Goal: Task Accomplishment & Management: Use online tool/utility

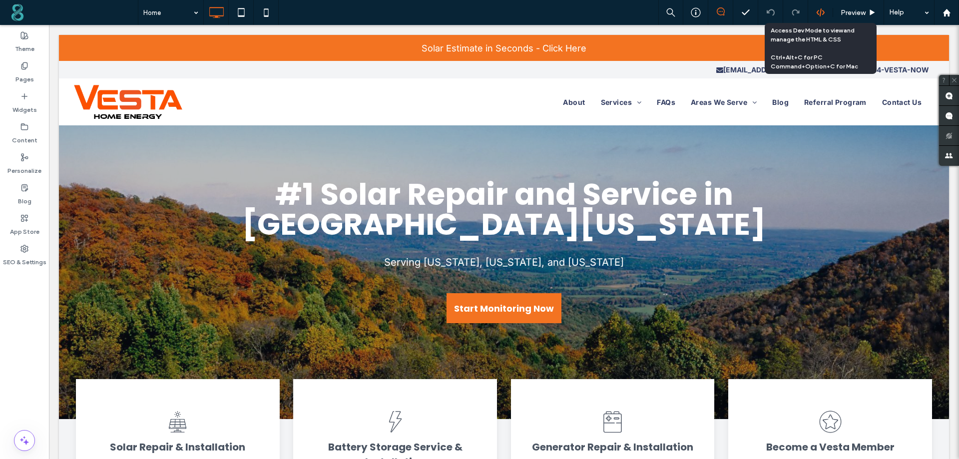
click at [824, 8] on icon at bounding box center [820, 12] width 9 height 9
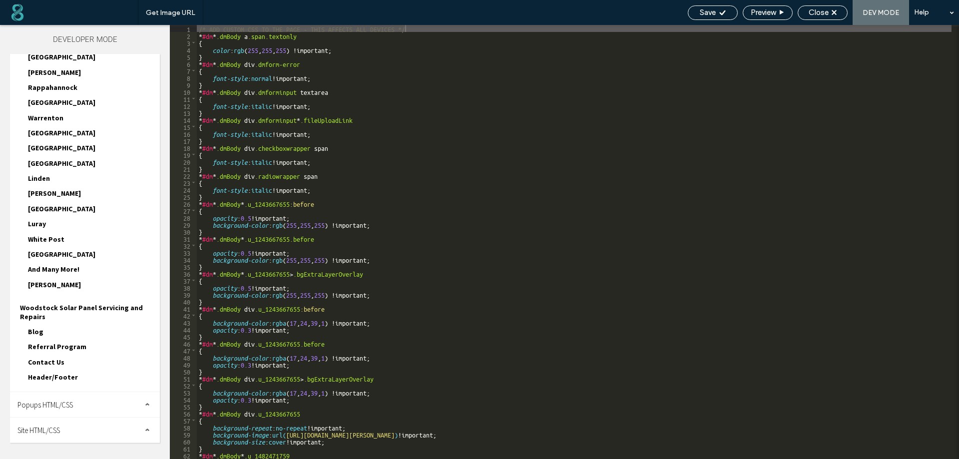
drag, startPoint x: 84, startPoint y: 428, endPoint x: 85, endPoint y: 411, distance: 16.5
click at [84, 428] on div "Site HTML/CSS" at bounding box center [85, 430] width 150 height 25
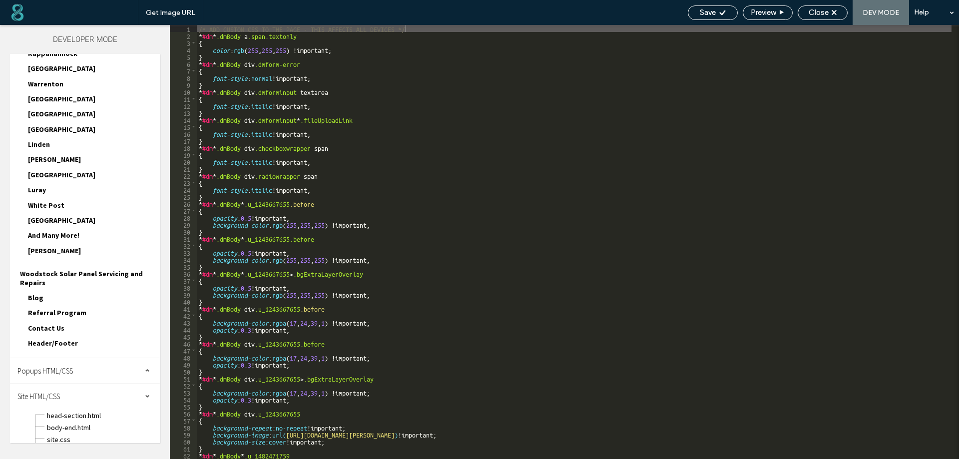
scroll to position [299, 0]
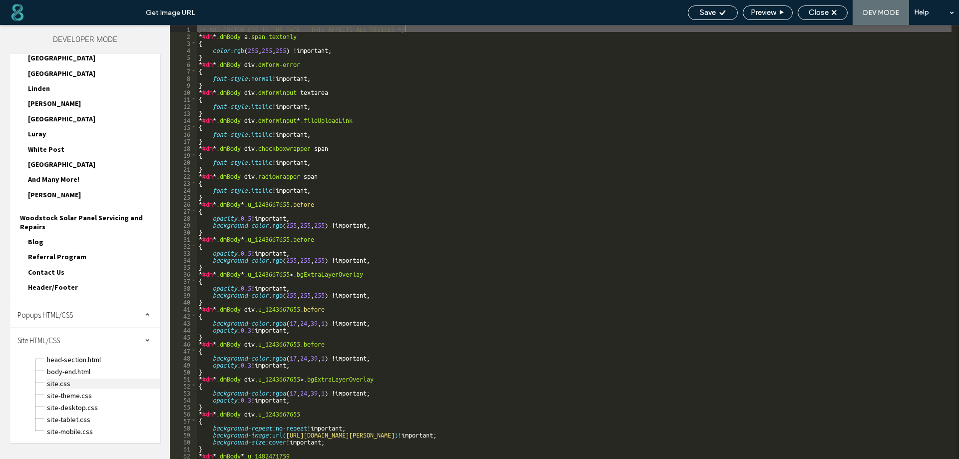
click at [63, 382] on span "site.css" at bounding box center [102, 384] width 113 height 10
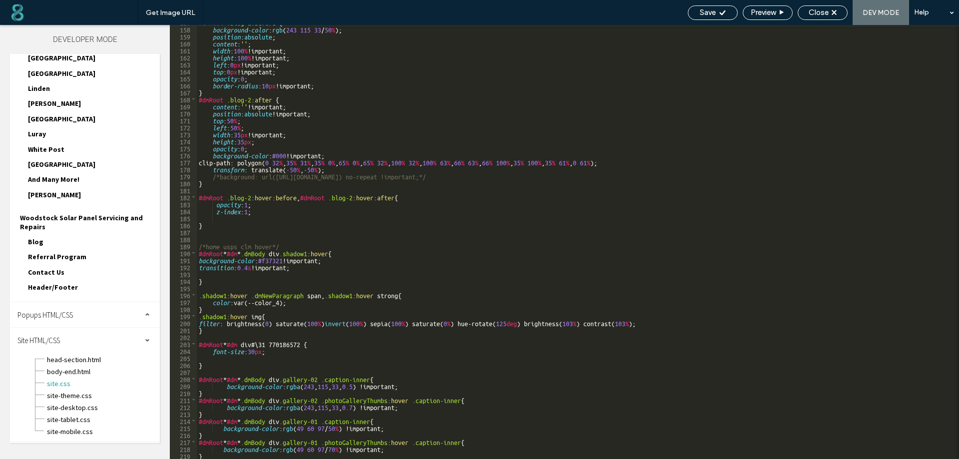
scroll to position [1098, 0]
click at [209, 457] on div "#dmRoot .blog-2 :before { background-color : rgb ( 243 115 33 / 50 % ); positio…" at bounding box center [574, 242] width 755 height 448
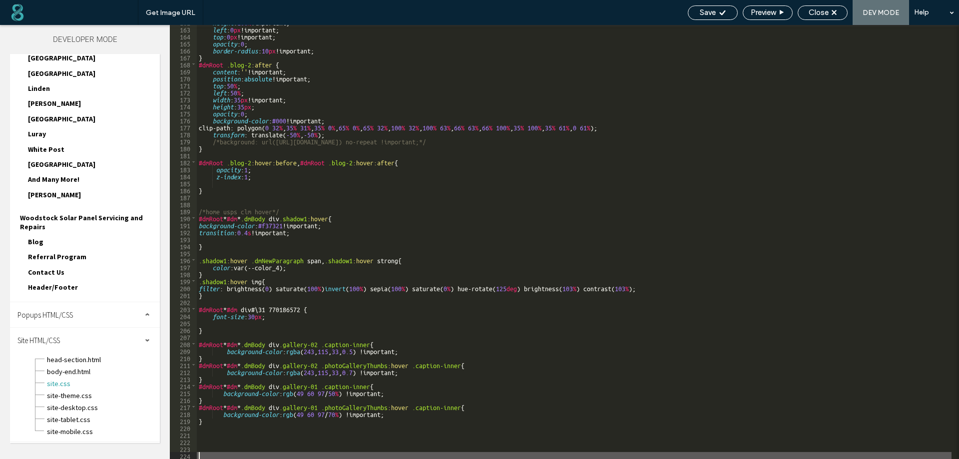
type textarea "**"
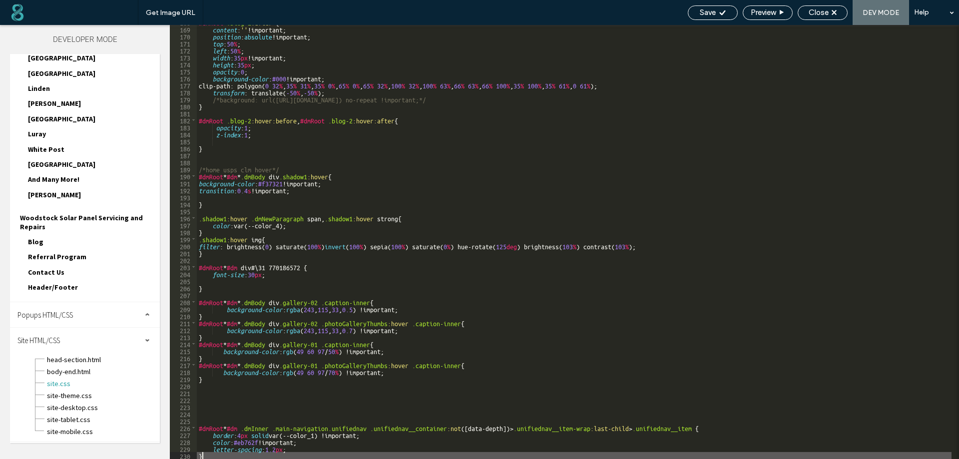
scroll to position [1175, 0]
click at [724, 13] on icon at bounding box center [722, 12] width 7 height 7
click at [766, 16] on span "Preview" at bounding box center [763, 12] width 25 height 9
click at [695, 14] on div "Save" at bounding box center [712, 12] width 49 height 9
click at [829, 14] on div "Close" at bounding box center [822, 12] width 49 height 9
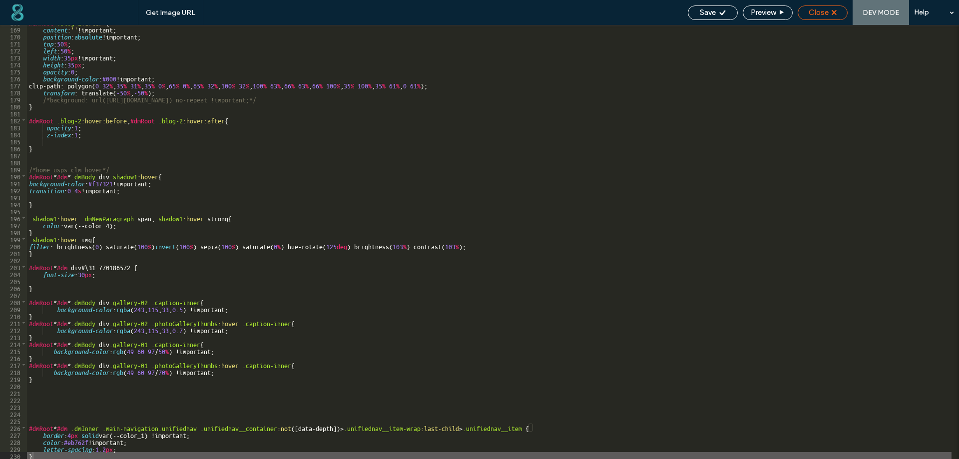
scroll to position [1150, 0]
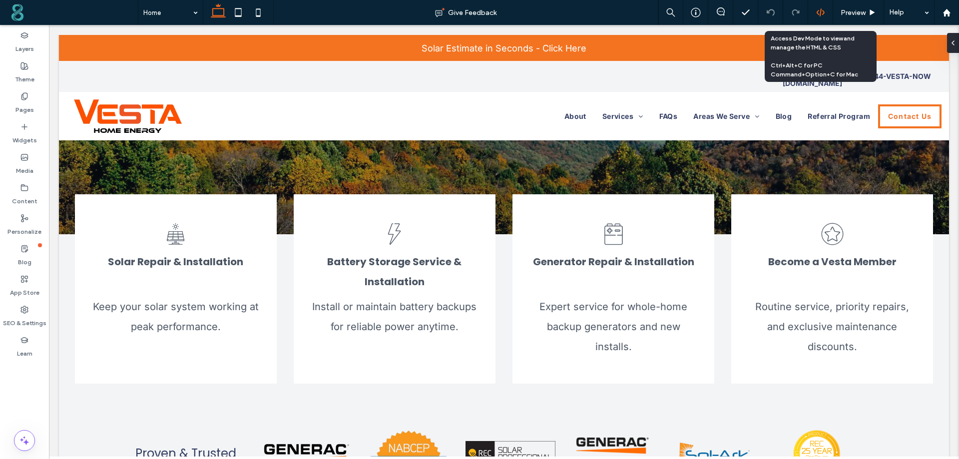
click at [822, 10] on use at bounding box center [820, 12] width 8 height 8
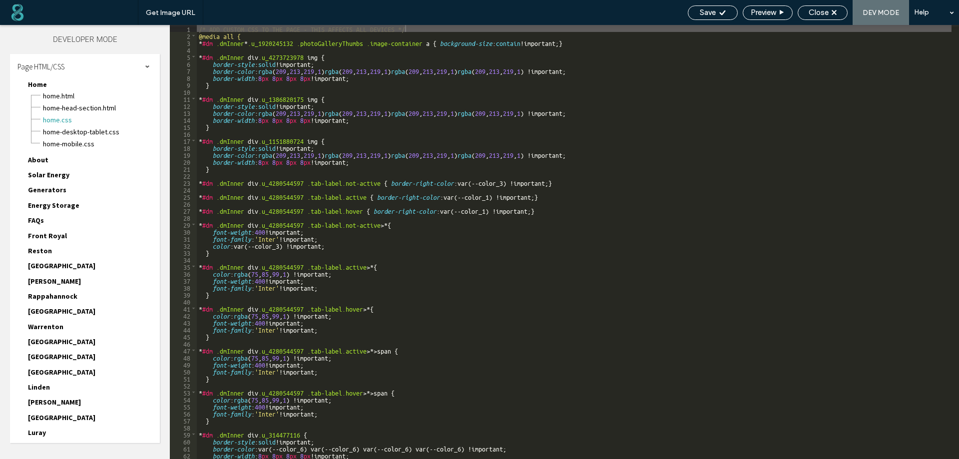
click at [144, 63] on div "Page HTML/CSS" at bounding box center [85, 66] width 150 height 25
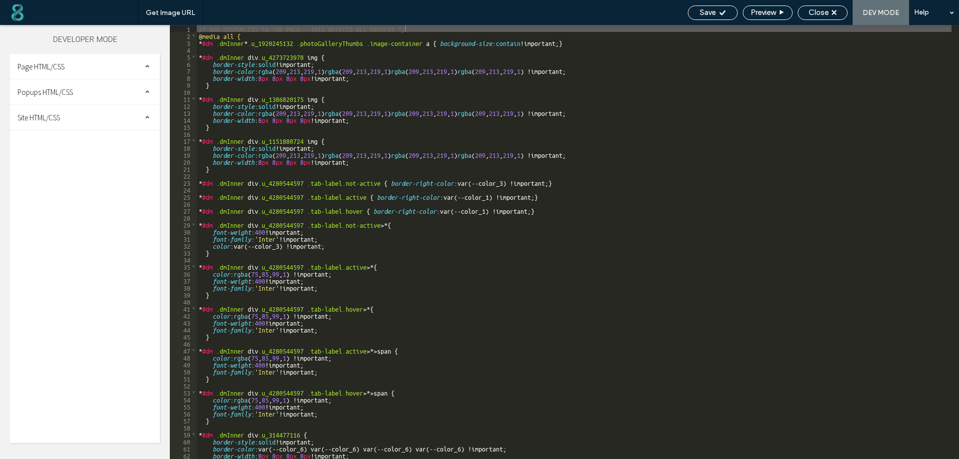
click at [103, 116] on div "Site HTML/CSS" at bounding box center [85, 117] width 150 height 25
click at [69, 160] on span "site.css" at bounding box center [102, 161] width 113 height 10
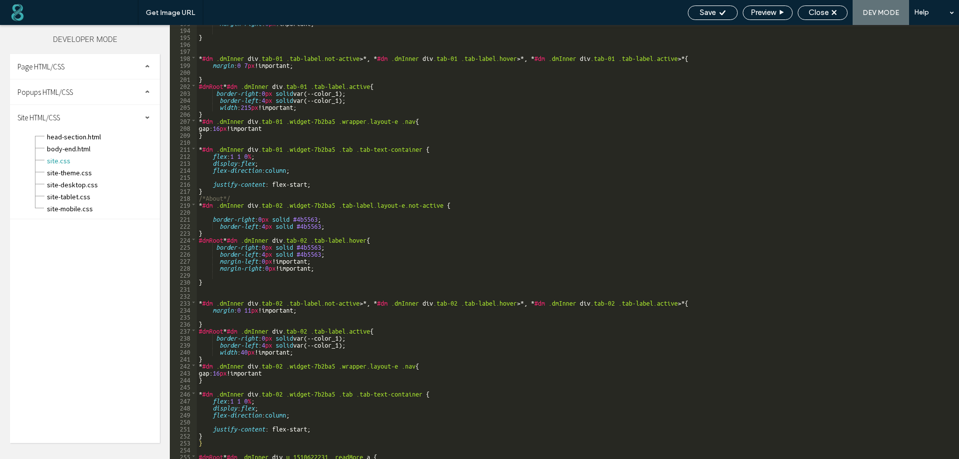
scroll to position [1454, 0]
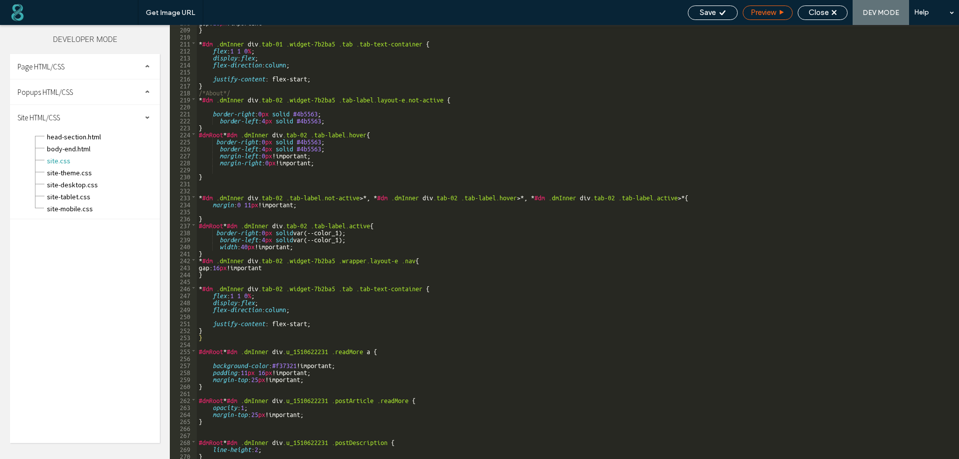
click at [761, 19] on div "Preview" at bounding box center [768, 12] width 50 height 14
click at [768, 11] on span "Preview" at bounding box center [763, 12] width 25 height 9
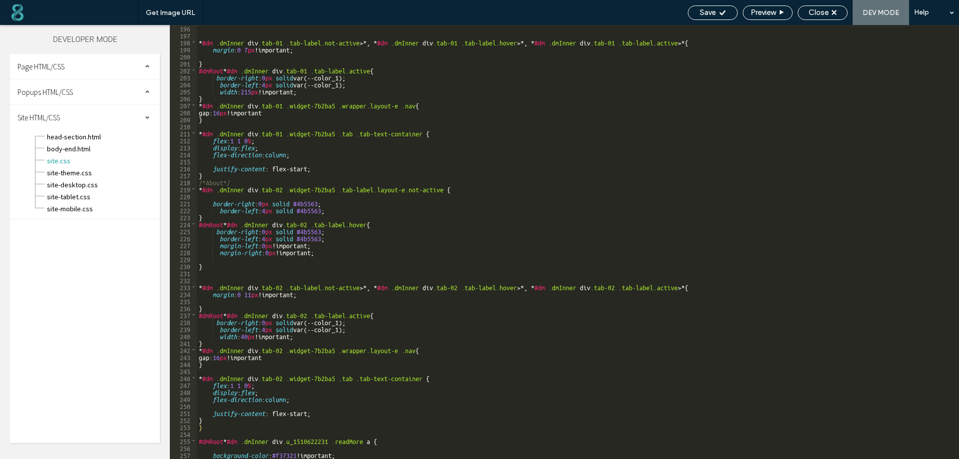
scroll to position [1364, 0]
click at [712, 14] on span "Save" at bounding box center [708, 12] width 16 height 9
click at [825, 12] on span "Close" at bounding box center [819, 12] width 20 height 9
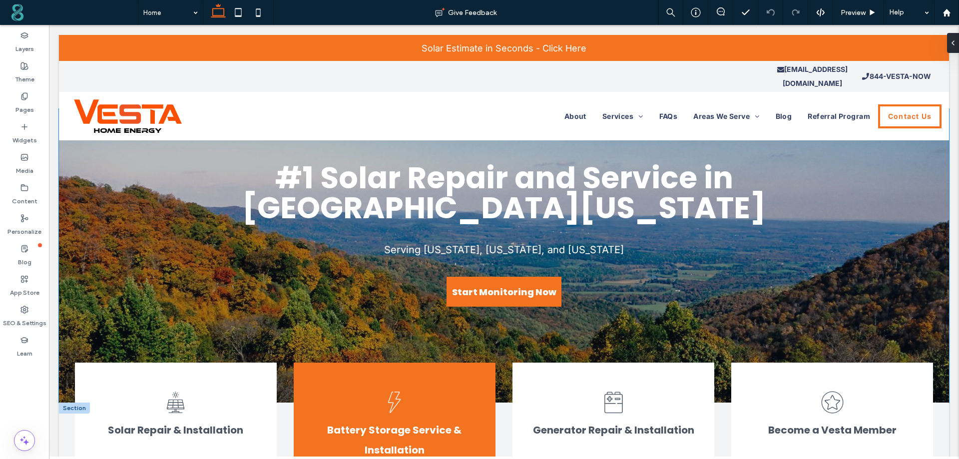
scroll to position [150, 0]
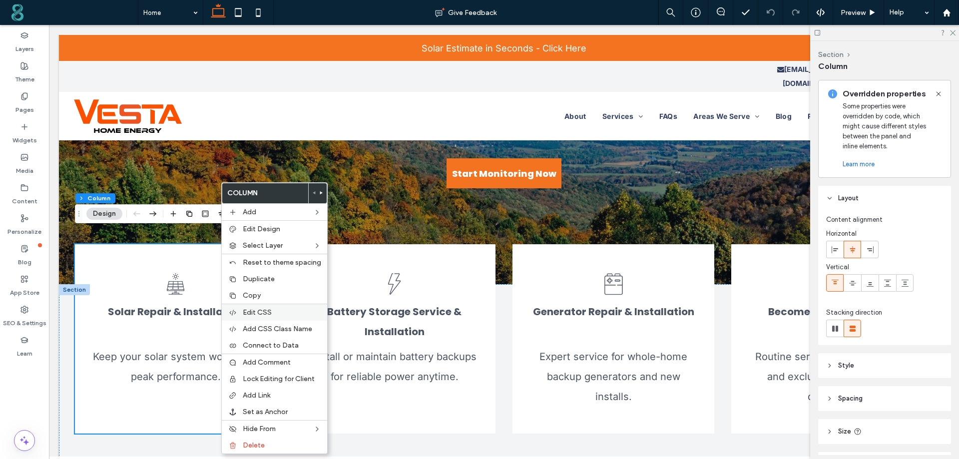
click at [269, 311] on span "Edit CSS" at bounding box center [257, 312] width 29 height 8
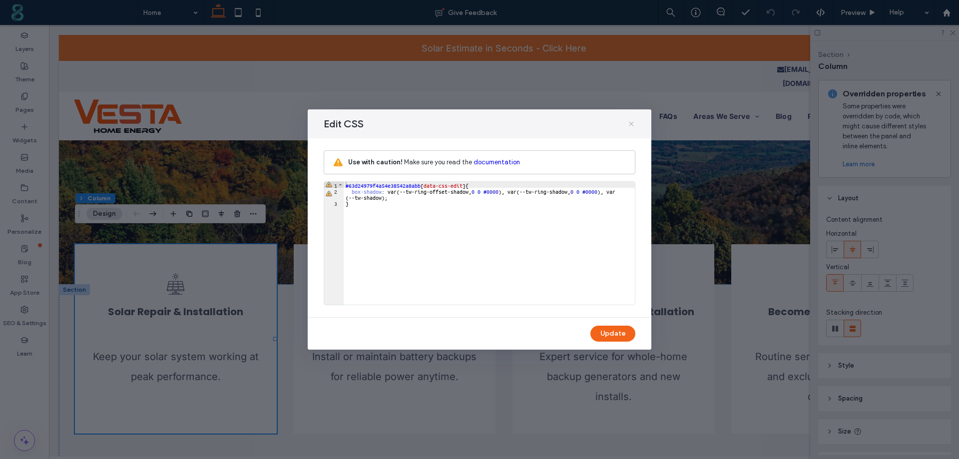
click at [633, 120] on icon at bounding box center [632, 124] width 8 height 8
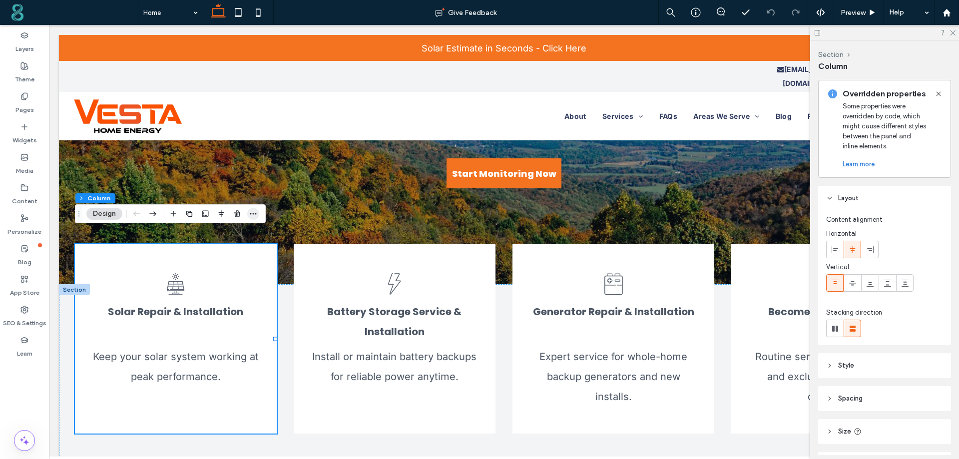
click at [258, 209] on span "button" at bounding box center [253, 214] width 12 height 12
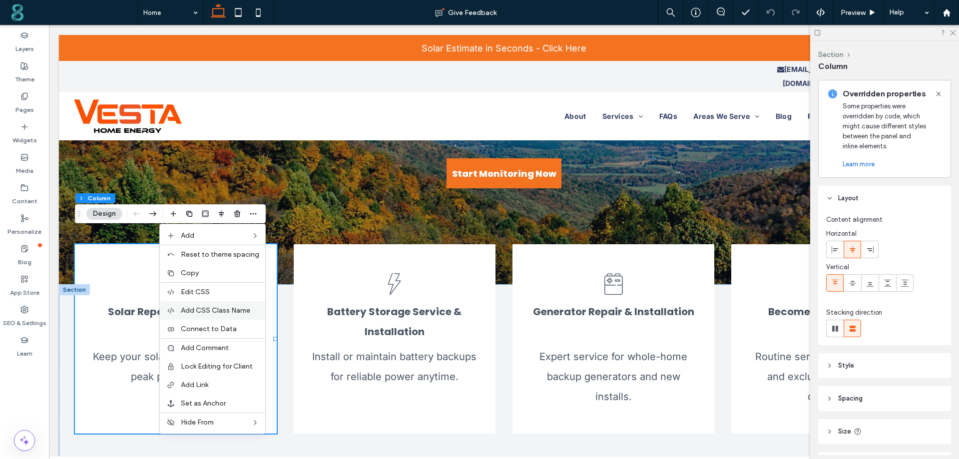
click at [203, 304] on div "Add CSS Class Name" at bounding box center [212, 310] width 105 height 18
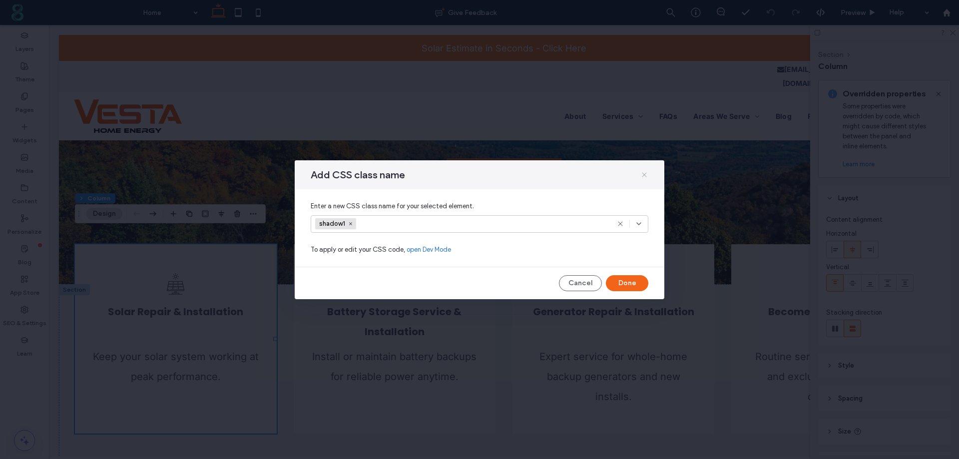
click at [648, 173] on icon at bounding box center [645, 175] width 8 height 8
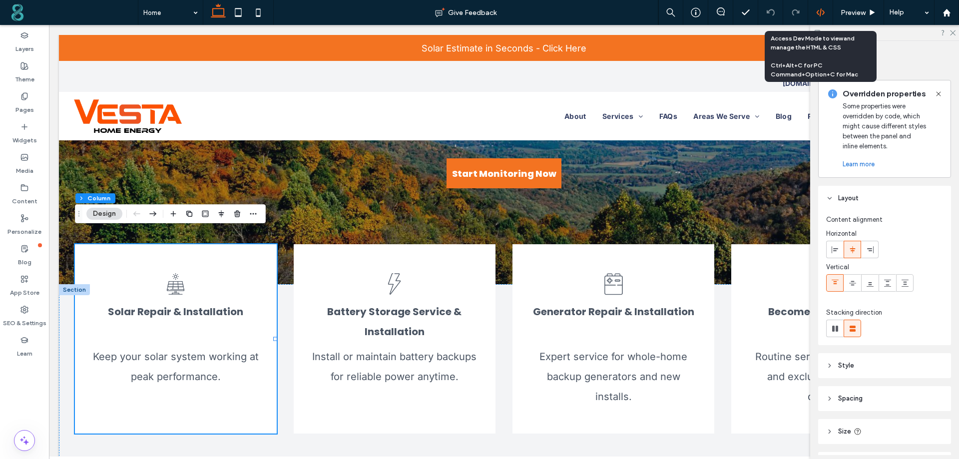
click at [822, 8] on icon at bounding box center [820, 12] width 9 height 9
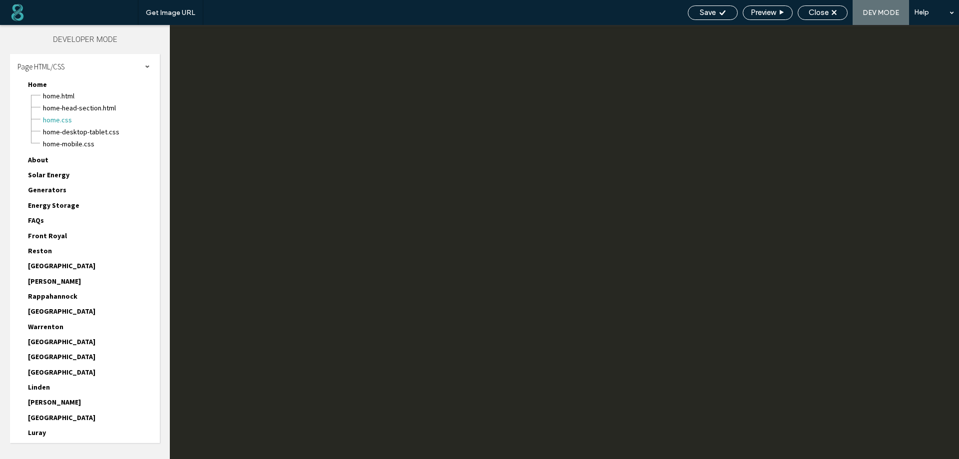
scroll to position [0, 0]
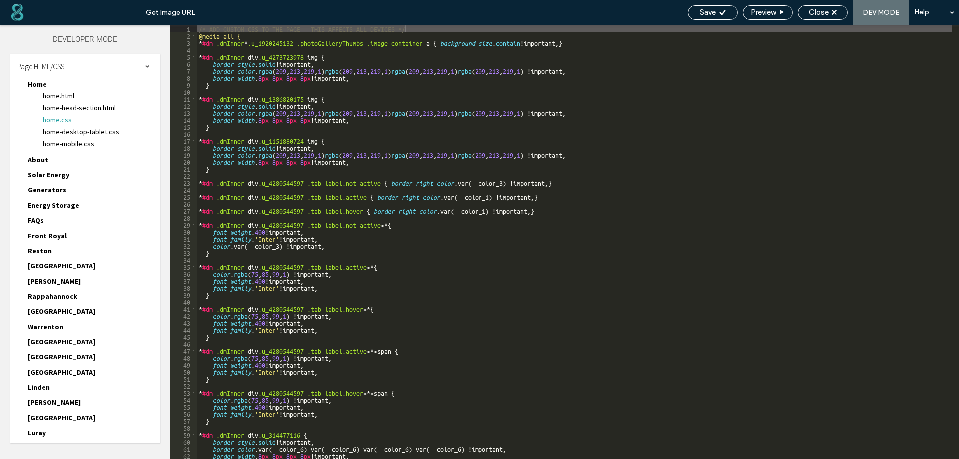
click at [145, 65] on div "Page HTML/CSS" at bounding box center [85, 66] width 150 height 25
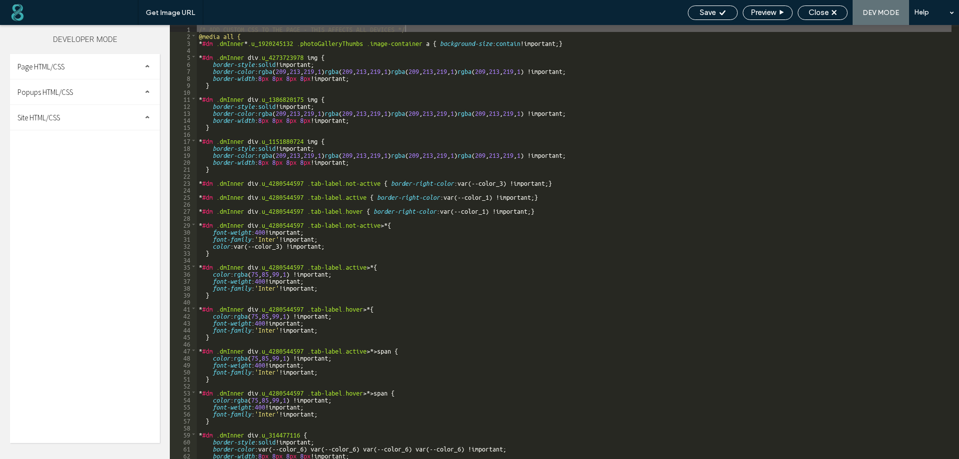
click at [87, 116] on div "Site HTML/CSS" at bounding box center [85, 117] width 150 height 25
click at [53, 160] on span "site.css" at bounding box center [102, 161] width 113 height 10
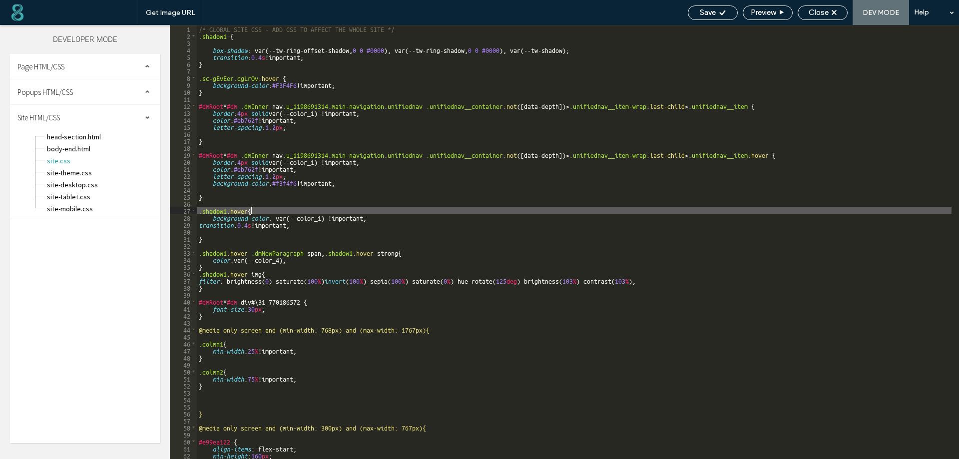
click at [497, 210] on div "/* GLOBAL SITE CSS - ADD CSS TO AFFECT THE WHOLE SITE */ .shadow1 { box-shadow …" at bounding box center [574, 249] width 755 height 448
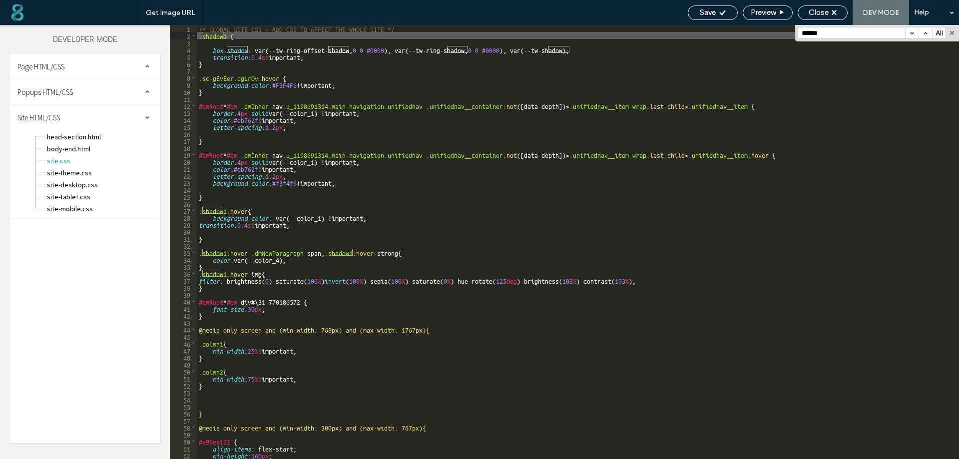
type input "******"
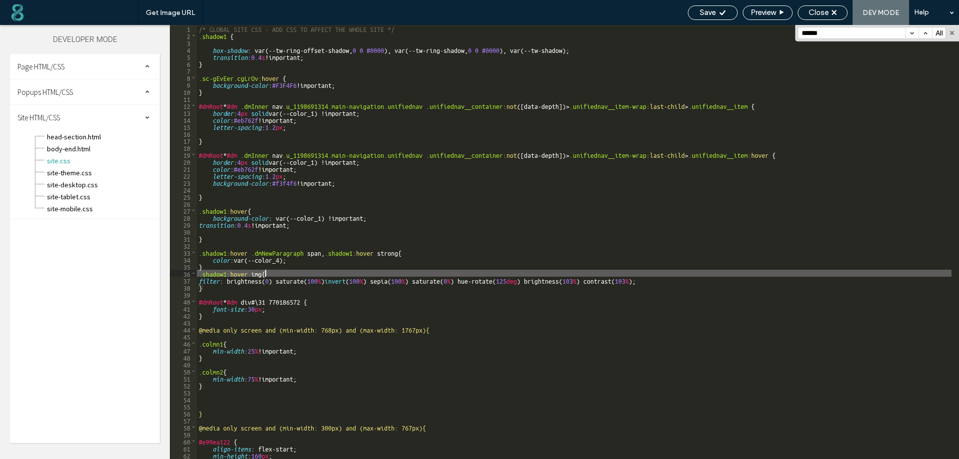
click at [360, 271] on div "/* GLOBAL SITE CSS - ADD CSS TO AFFECT THE WHOLE SITE */ .shadow1 { box-shadow …" at bounding box center [574, 249] width 755 height 448
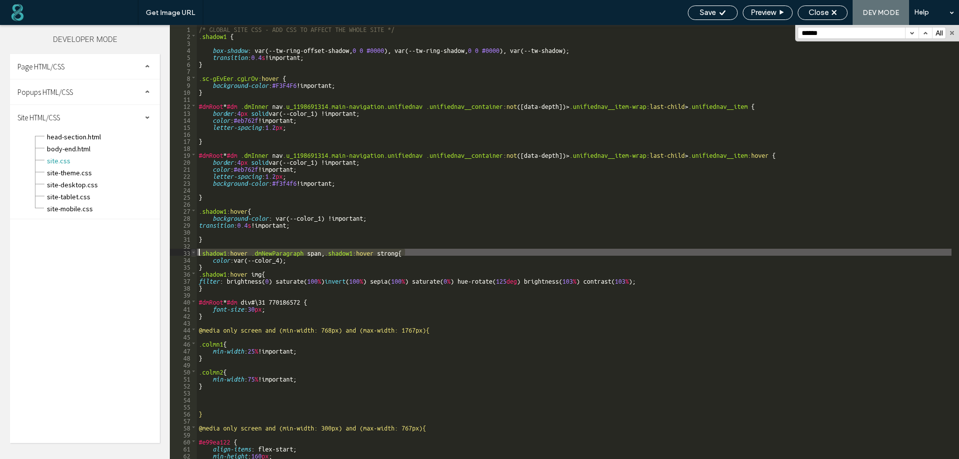
drag, startPoint x: 420, startPoint y: 250, endPoint x: 192, endPoint y: 249, distance: 227.8
click at [192, 249] on div "** 1 2 3 4 5 6 7 8 9 10 11 12 13 14 15 16 17 18 19 20 21 22 23 24 25 26 27 28 2…" at bounding box center [564, 242] width 789 height 434
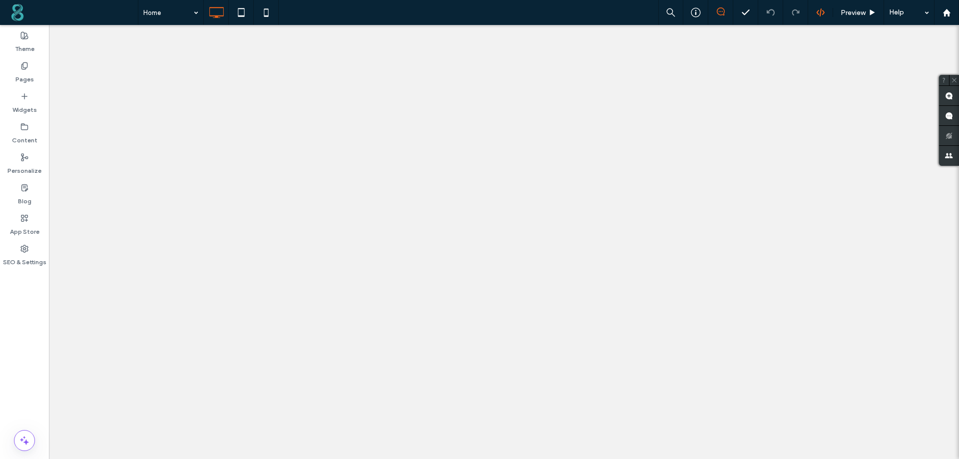
click at [820, 8] on icon at bounding box center [820, 12] width 9 height 9
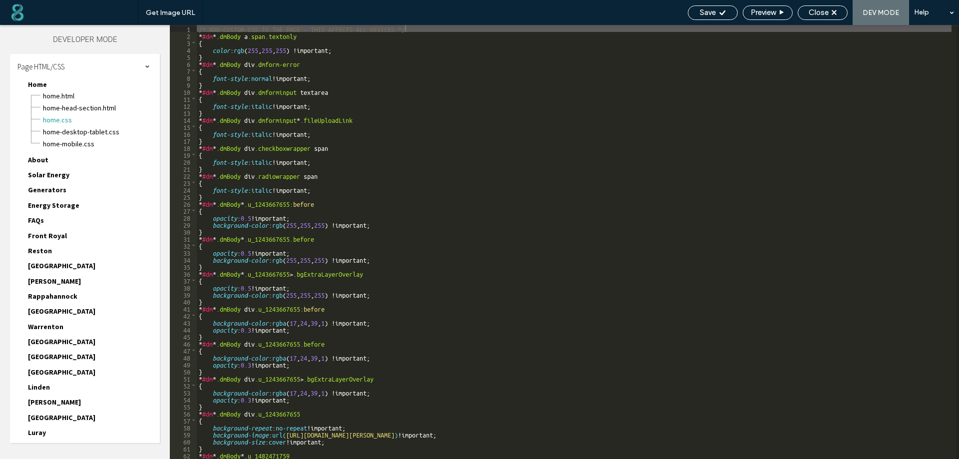
click at [138, 65] on div "Page HTML/CSS" at bounding box center [85, 66] width 150 height 25
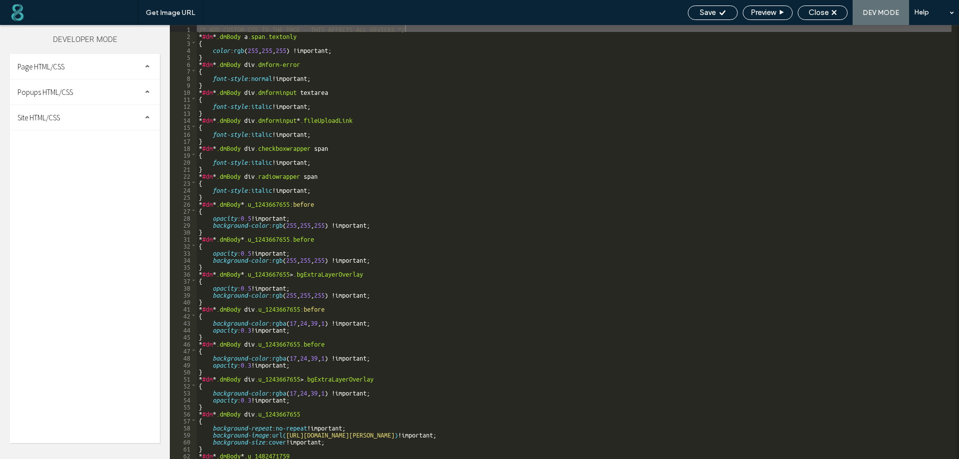
click at [94, 119] on div "Site HTML/CSS" at bounding box center [85, 117] width 150 height 25
click at [87, 165] on span "site.css" at bounding box center [102, 161] width 113 height 10
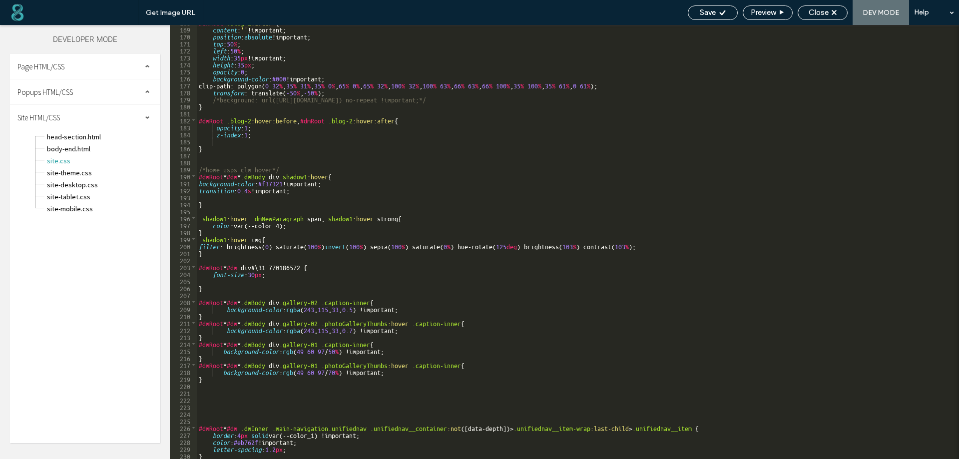
scroll to position [1175, 0]
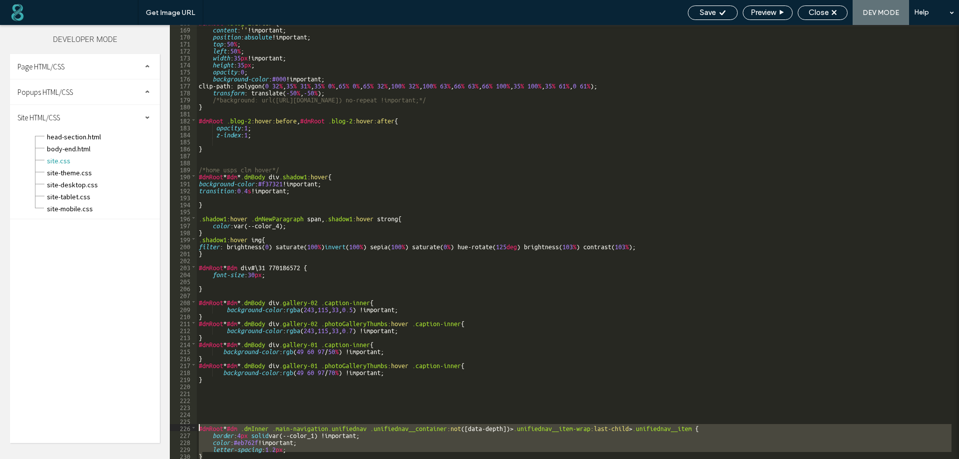
drag, startPoint x: 206, startPoint y: 457, endPoint x: 197, endPoint y: 427, distance: 31.3
click at [197, 427] on div "#dmRoot .blog-2 :after { content : '' !important; position : absolute !importan…" at bounding box center [574, 242] width 755 height 448
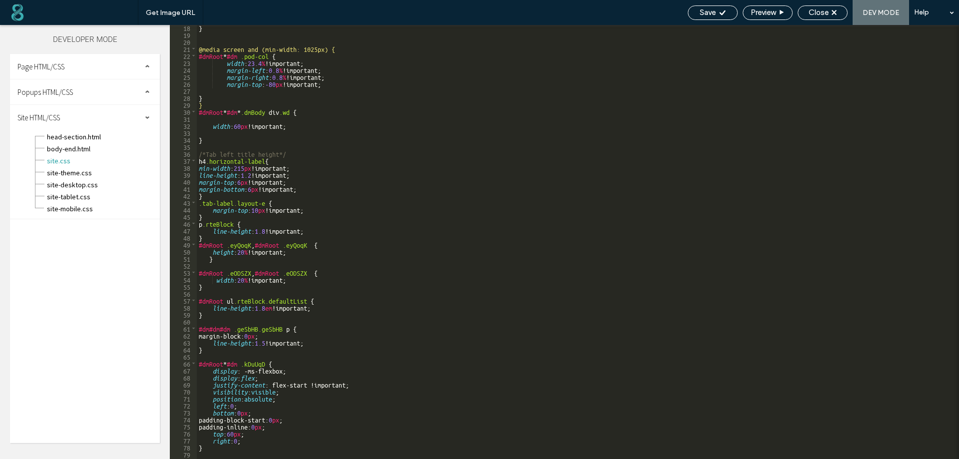
scroll to position [60, 0]
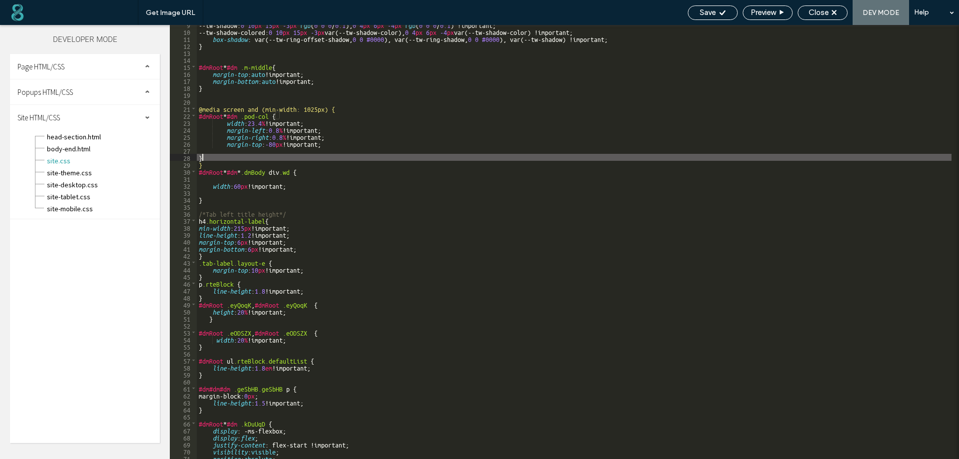
click at [223, 155] on div "--tw-shadow: 0 10 px 15 px -3 px rgb ( 0 0 0 / 0.1 ), 0 4 px 6 px -4 px rgb ( 0…" at bounding box center [574, 245] width 755 height 448
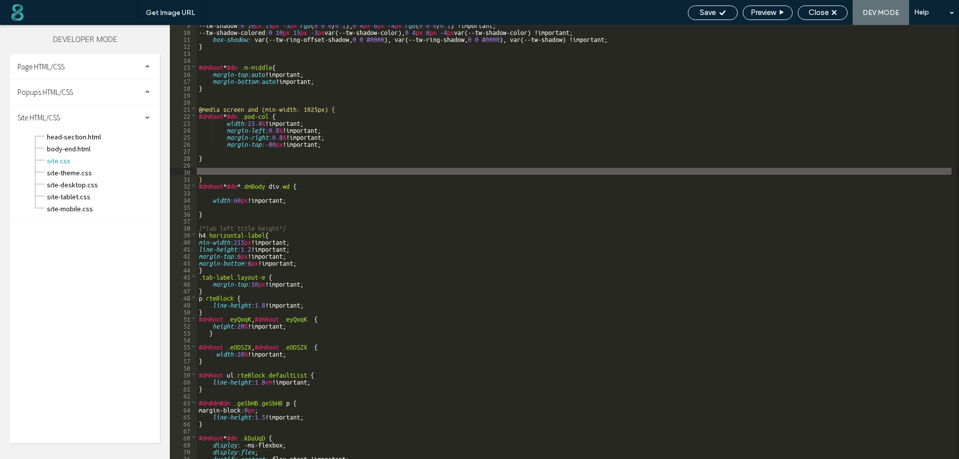
paste textarea
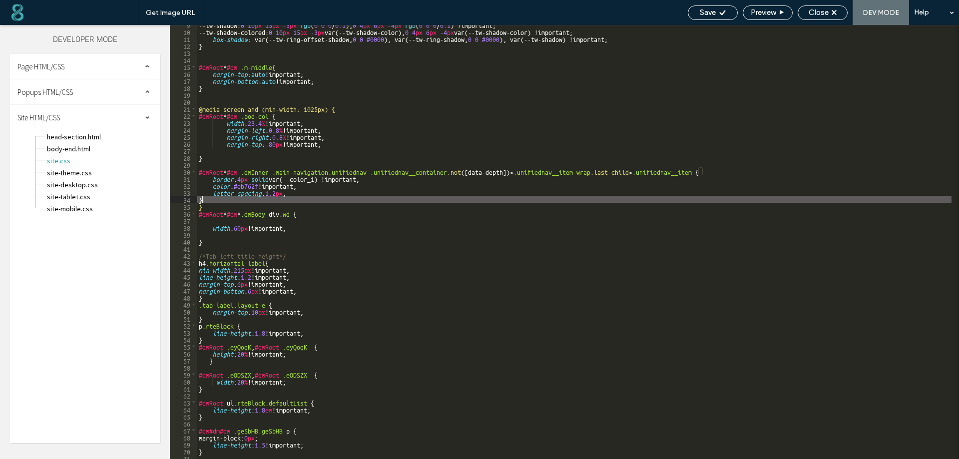
type textarea "**"
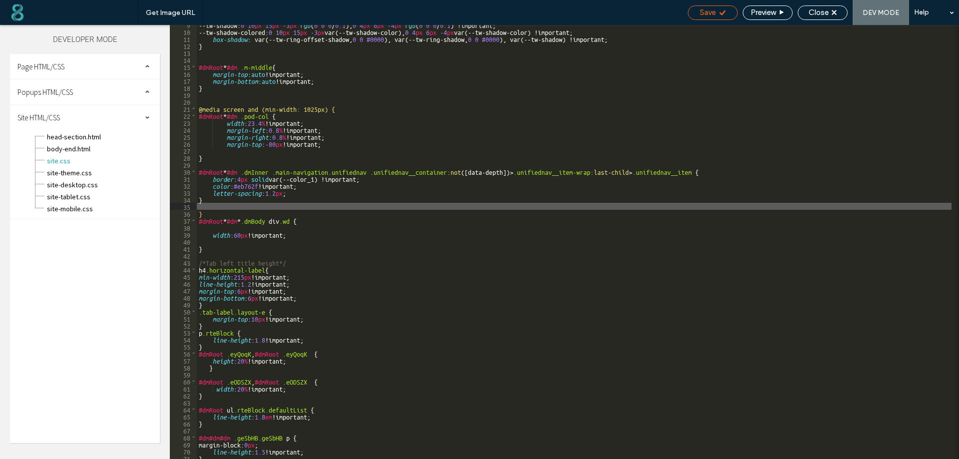
click at [705, 14] on span "Save" at bounding box center [708, 12] width 16 height 9
click at [710, 18] on div "Save" at bounding box center [713, 12] width 50 height 14
click at [828, 15] on span "Close" at bounding box center [819, 12] width 20 height 9
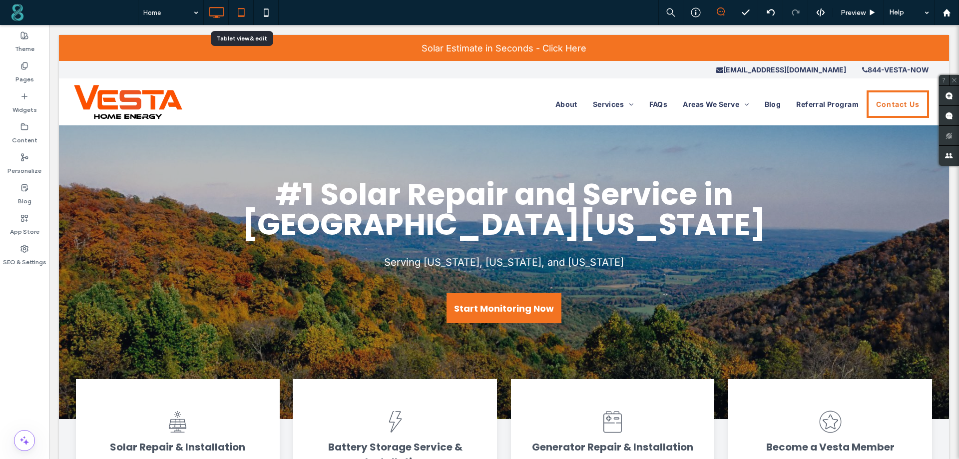
click at [244, 7] on icon at bounding box center [241, 12] width 20 height 20
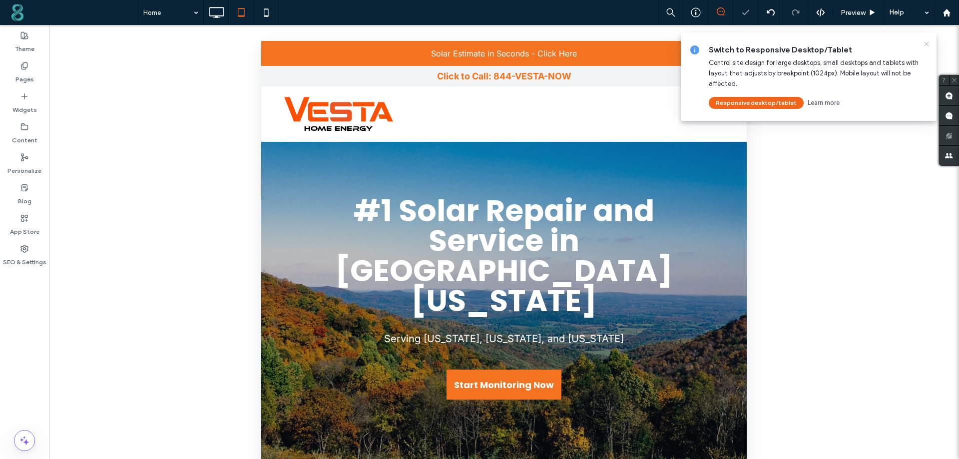
click at [927, 44] on use at bounding box center [926, 43] width 4 height 4
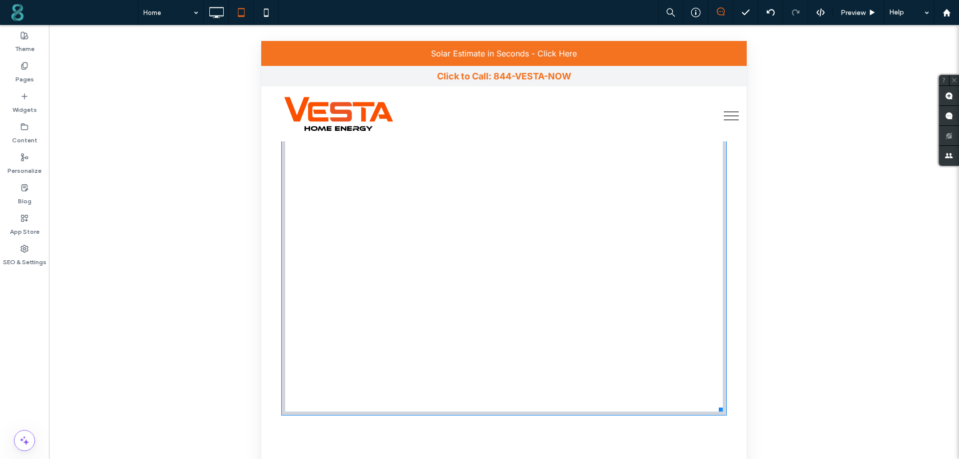
scroll to position [5446, 0]
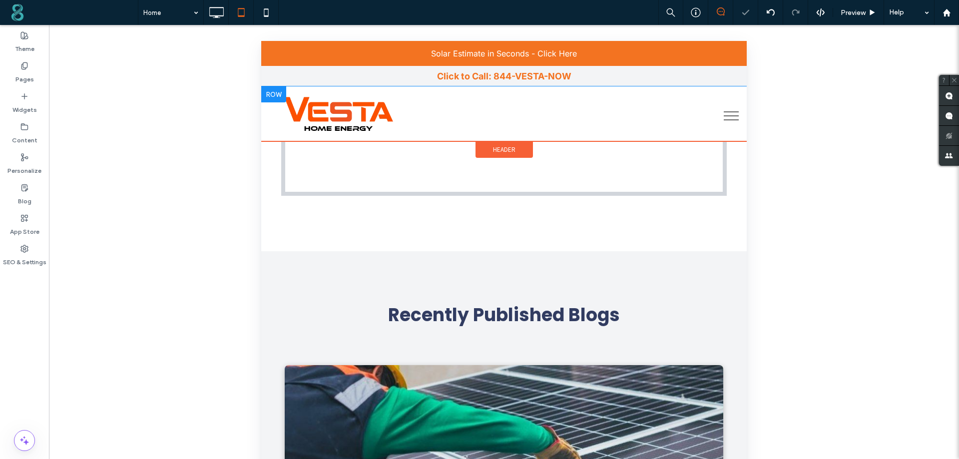
click at [726, 113] on button "menu" at bounding box center [731, 116] width 26 height 26
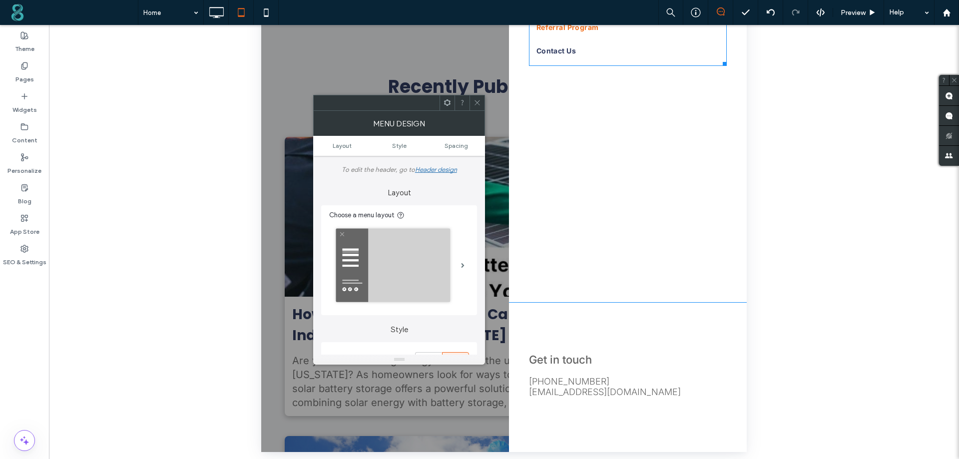
scroll to position [237, 0]
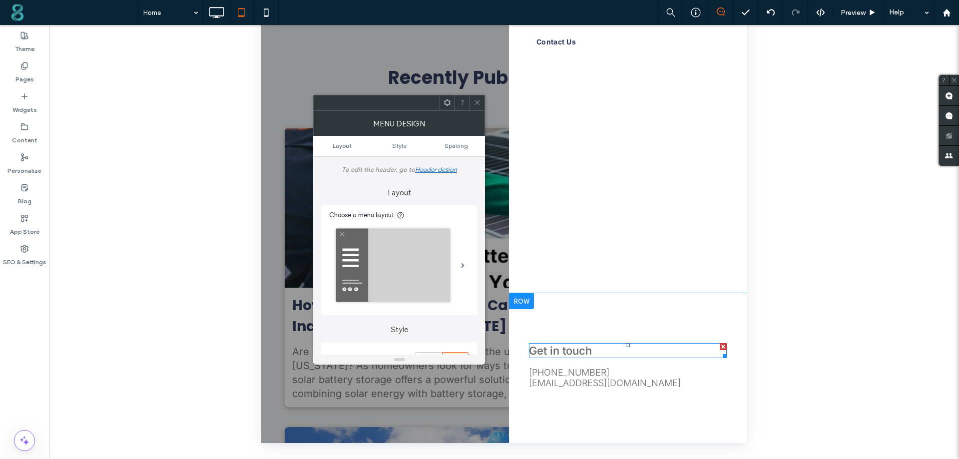
click at [721, 347] on div at bounding box center [723, 346] width 7 height 7
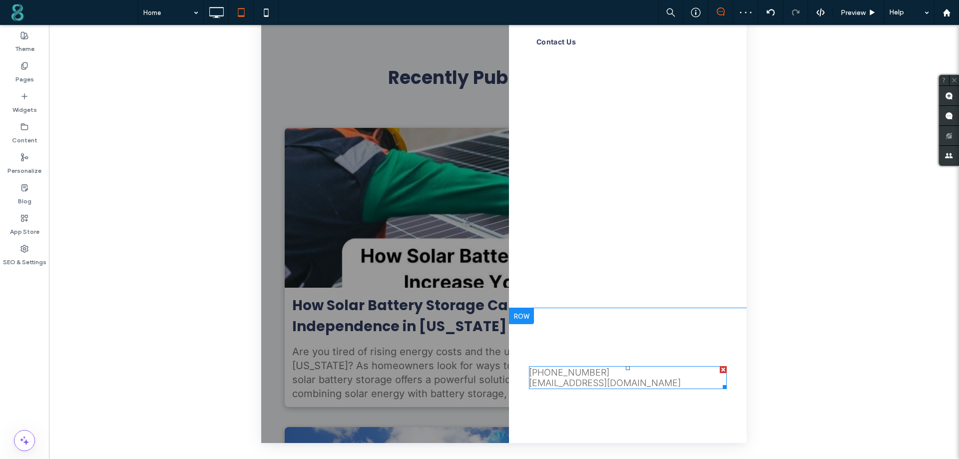
click at [724, 372] on div at bounding box center [723, 369] width 7 height 7
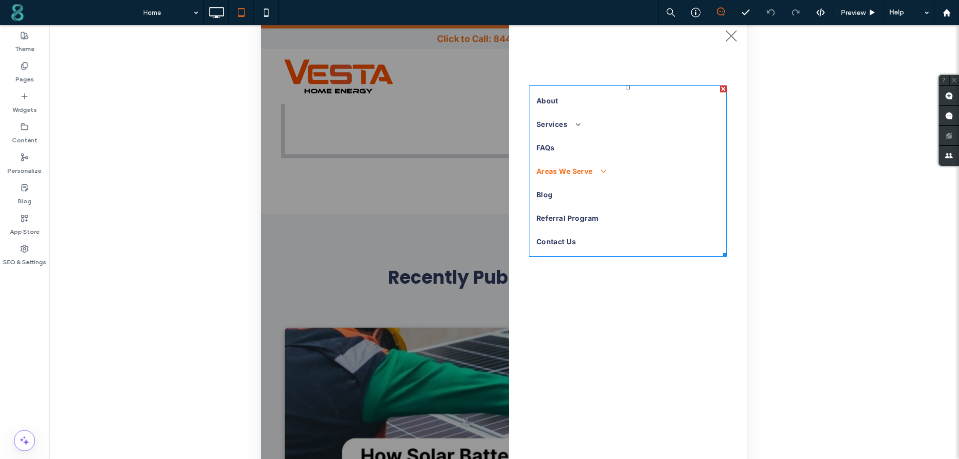
scroll to position [0, 0]
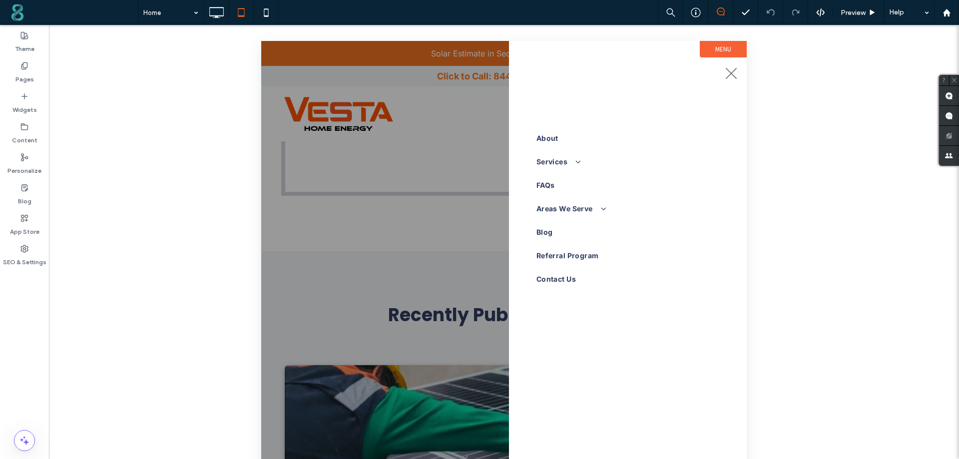
click at [726, 76] on button "menu" at bounding box center [731, 73] width 26 height 26
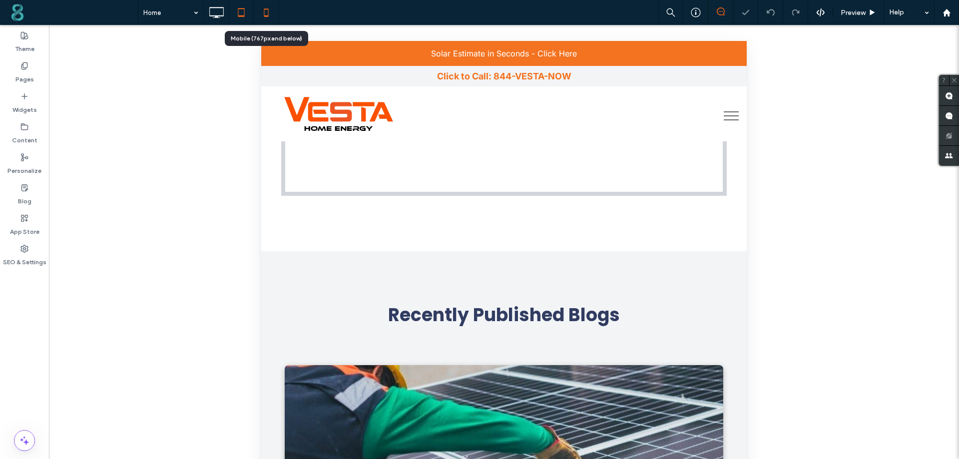
click at [265, 16] on use at bounding box center [266, 12] width 4 height 8
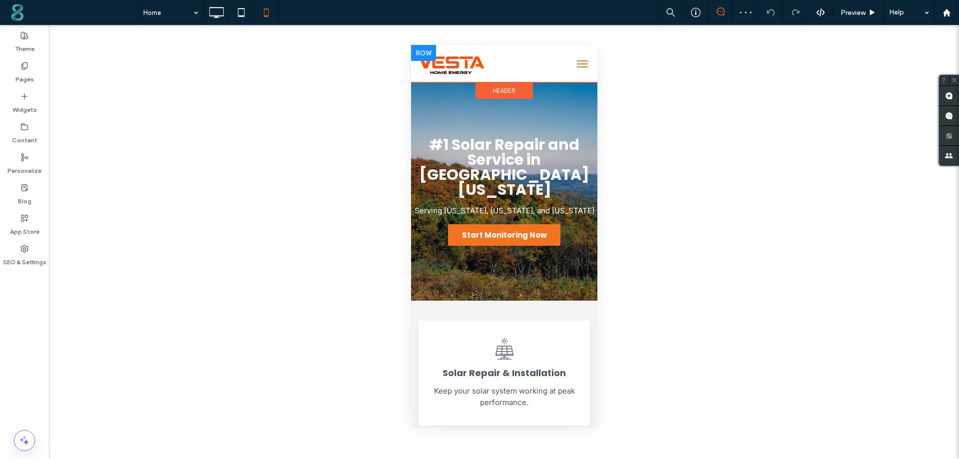
scroll to position [150, 0]
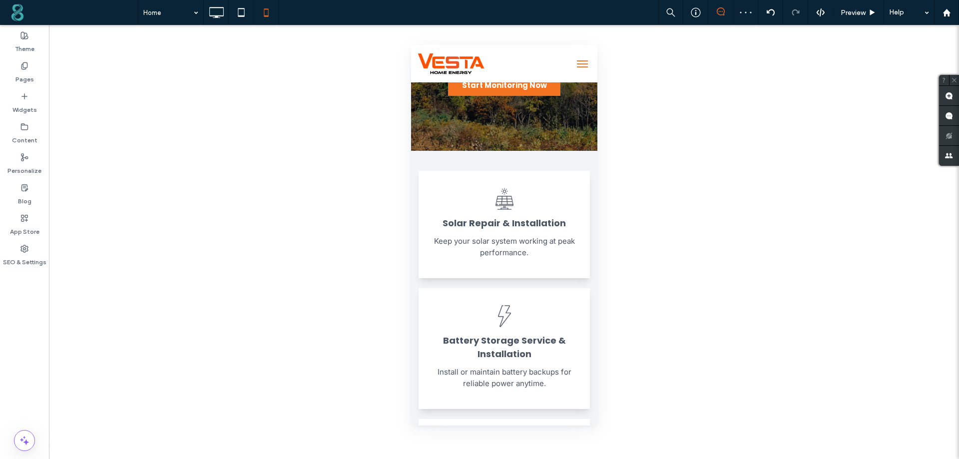
click at [572, 66] on button "menu" at bounding box center [582, 64] width 20 height 20
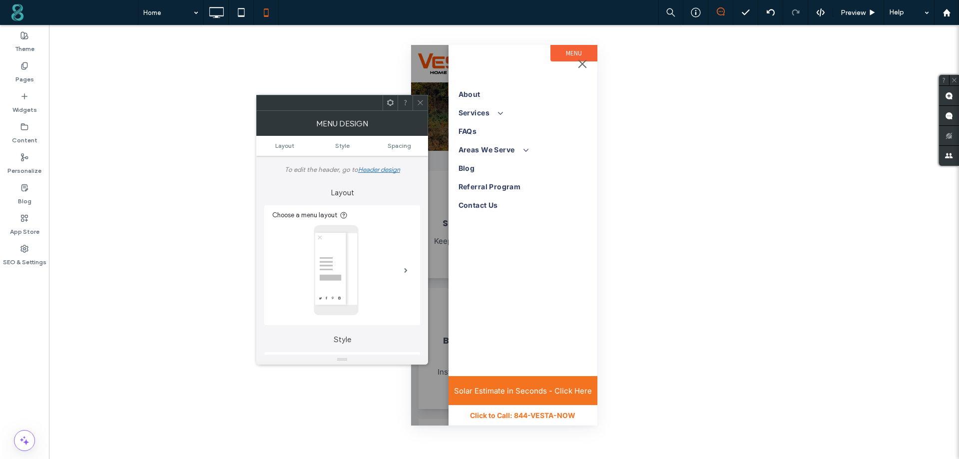
click at [579, 65] on button "menu" at bounding box center [582, 64] width 20 height 20
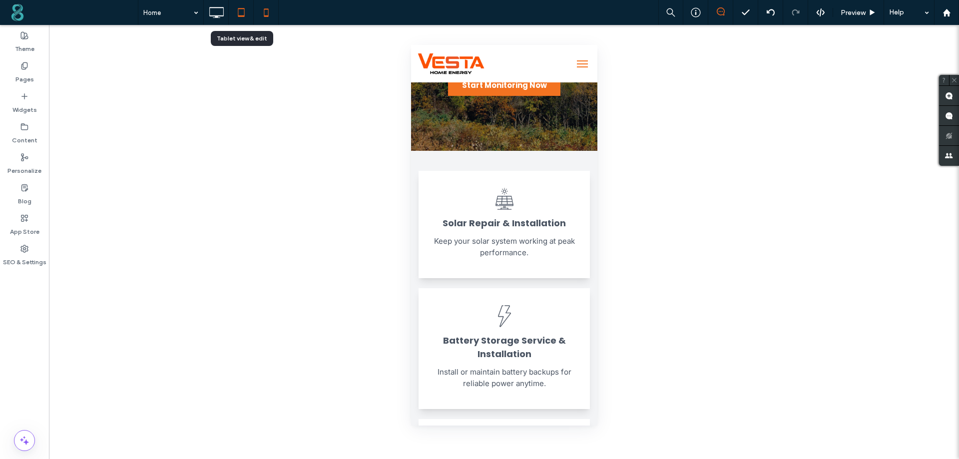
click at [243, 18] on icon at bounding box center [241, 12] width 20 height 20
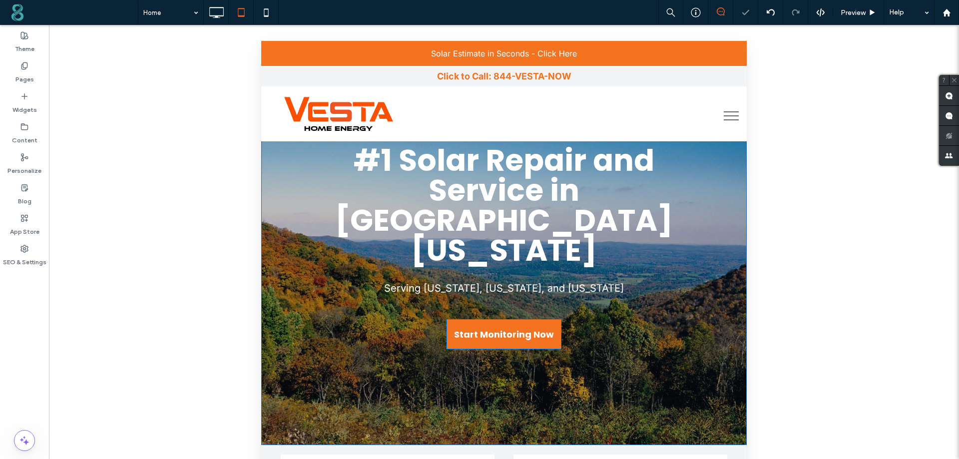
scroll to position [0, 0]
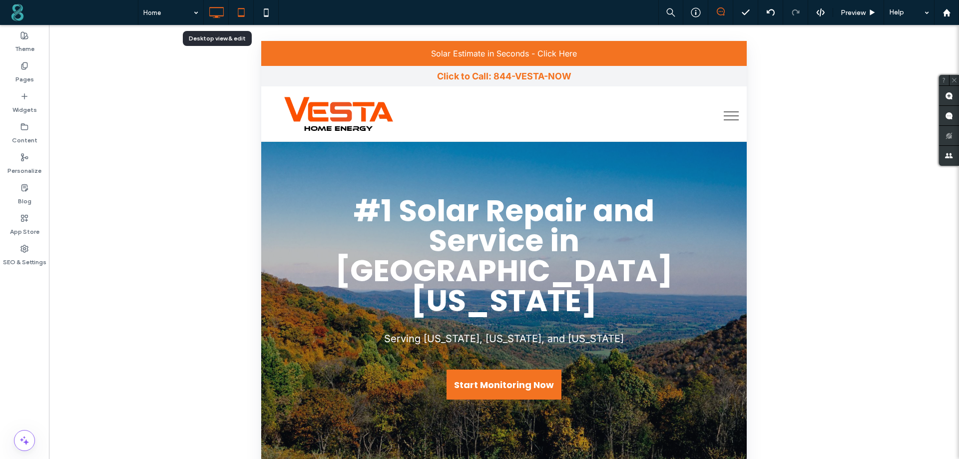
click at [212, 15] on icon at bounding box center [216, 12] width 20 height 20
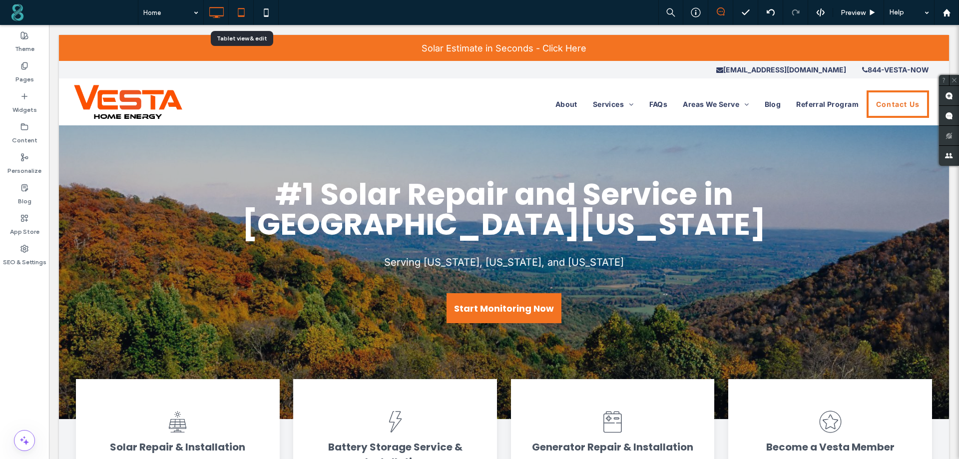
click at [246, 18] on icon at bounding box center [241, 12] width 20 height 20
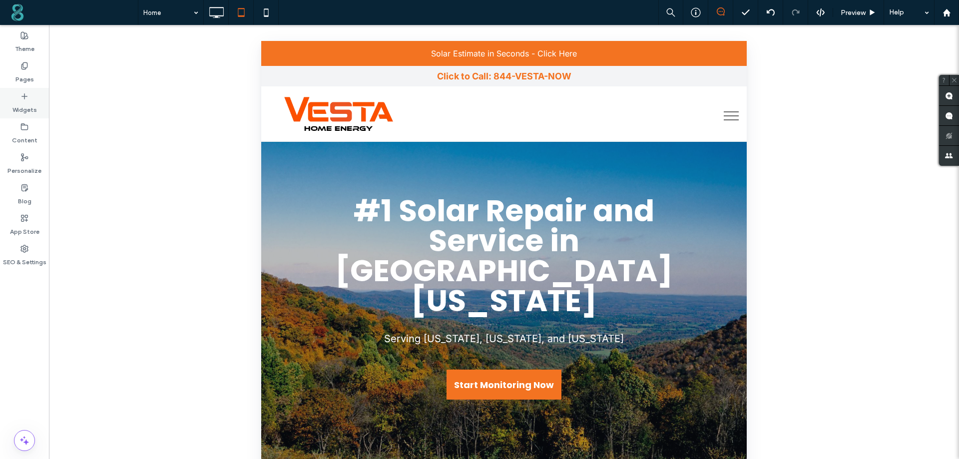
click at [27, 104] on label "Widgets" at bounding box center [24, 107] width 24 height 14
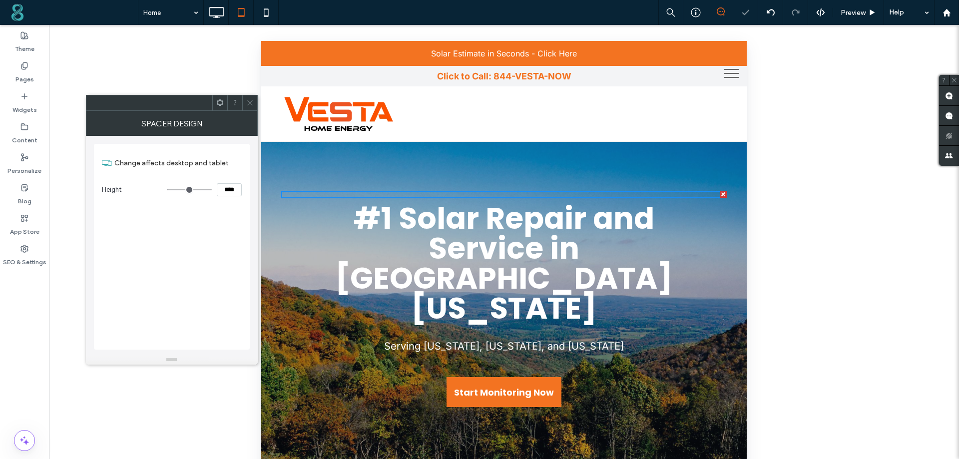
click at [249, 106] on span at bounding box center [249, 102] width 7 height 15
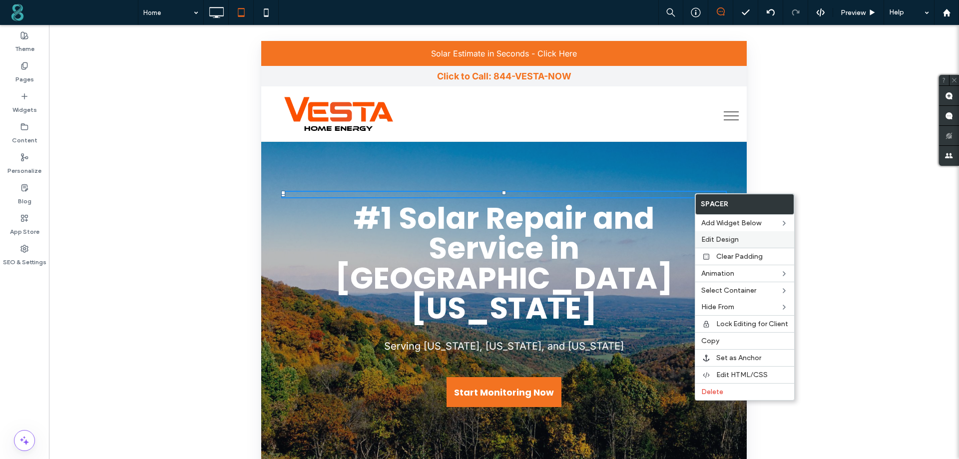
click at [735, 240] on span "Edit Design" at bounding box center [719, 239] width 37 height 8
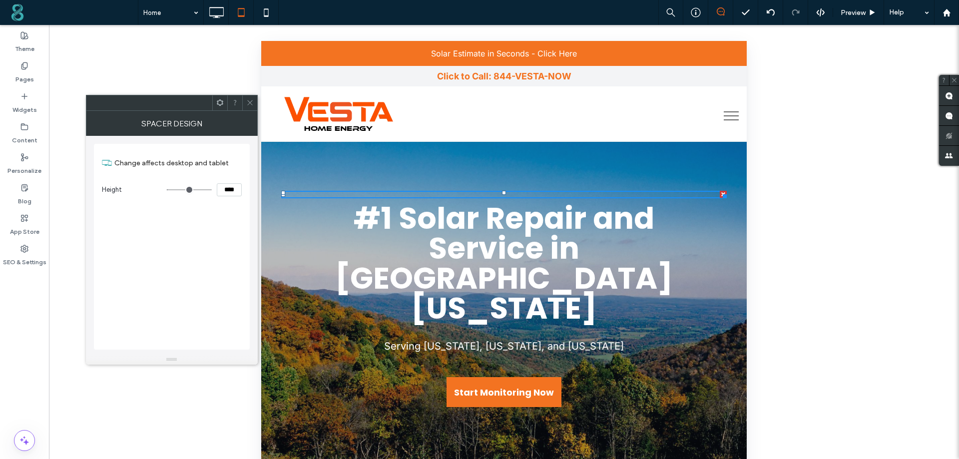
click at [232, 193] on input "****" at bounding box center [229, 189] width 25 height 13
type input "****"
type input "**"
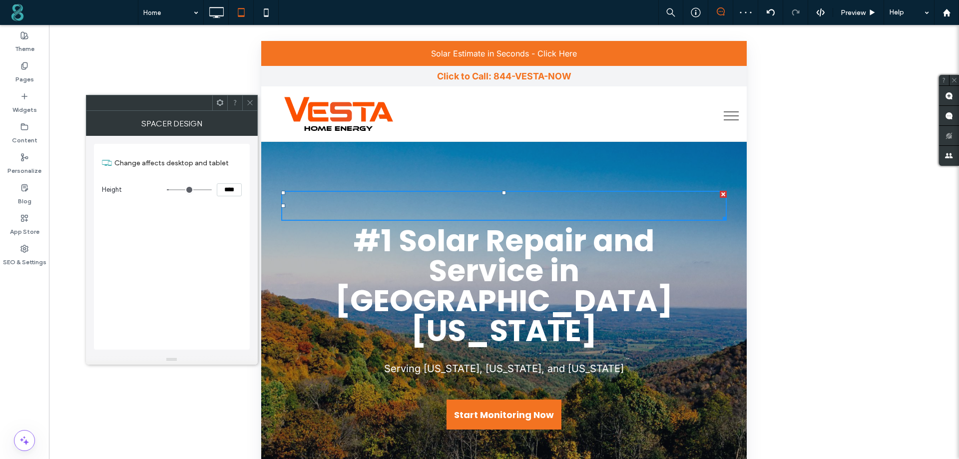
click at [247, 102] on icon at bounding box center [249, 102] width 7 height 7
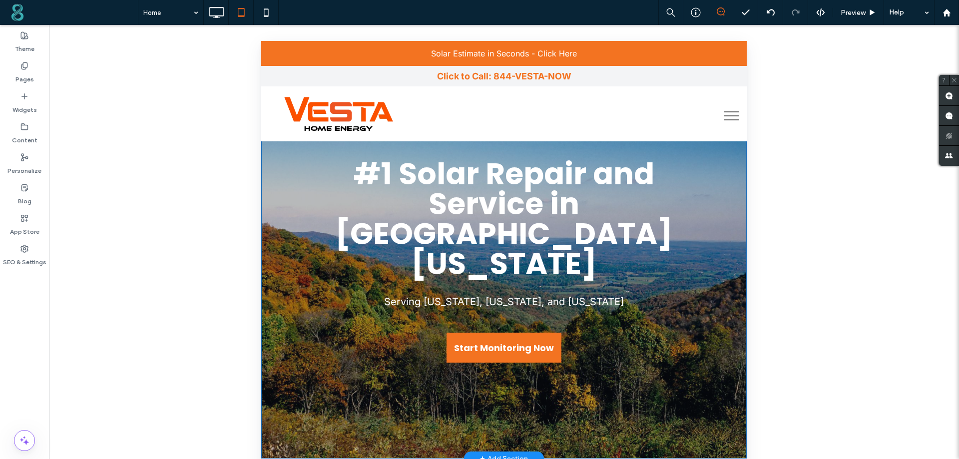
scroll to position [200, 0]
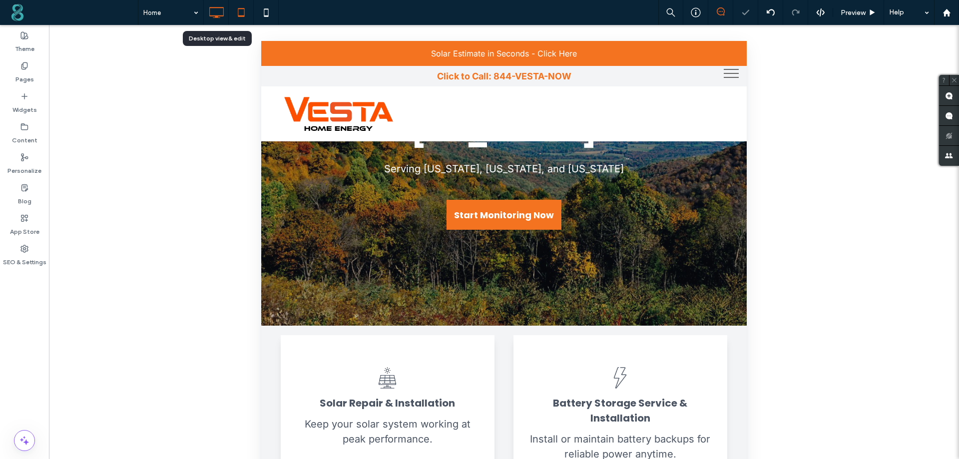
click at [219, 13] on icon at bounding box center [216, 12] width 20 height 20
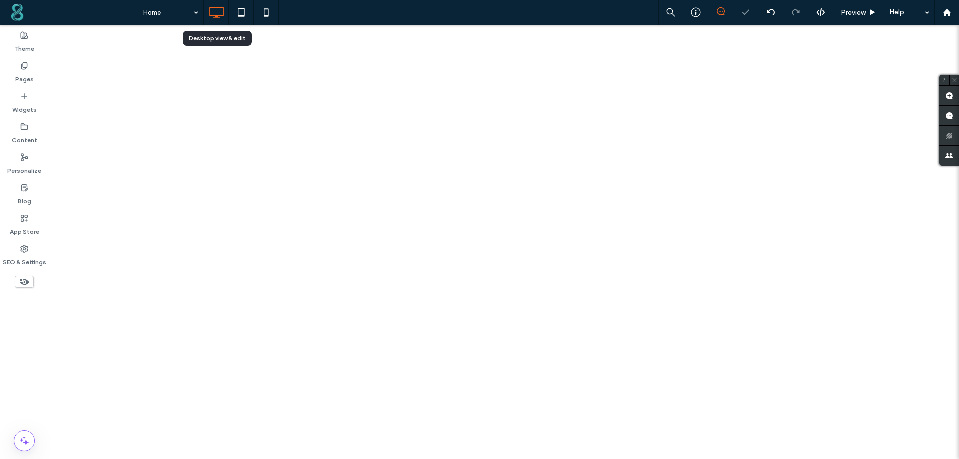
scroll to position [0, 0]
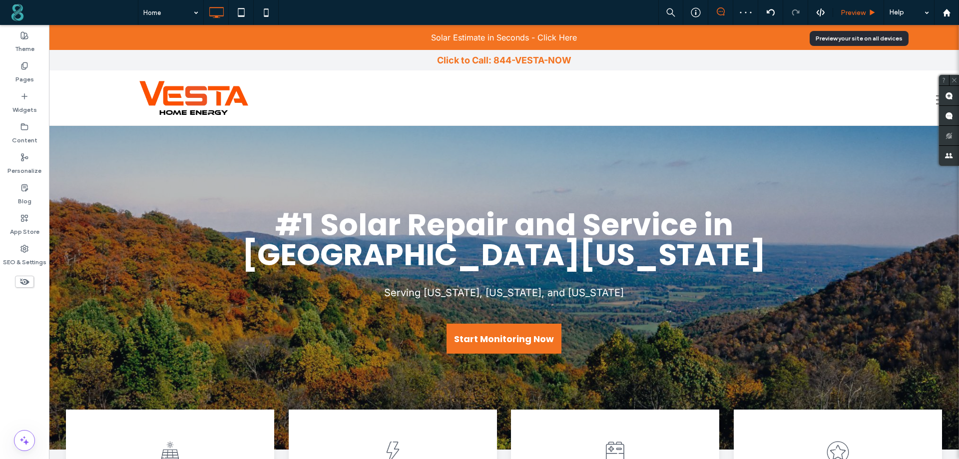
click at [857, 14] on span "Preview" at bounding box center [853, 12] width 25 height 8
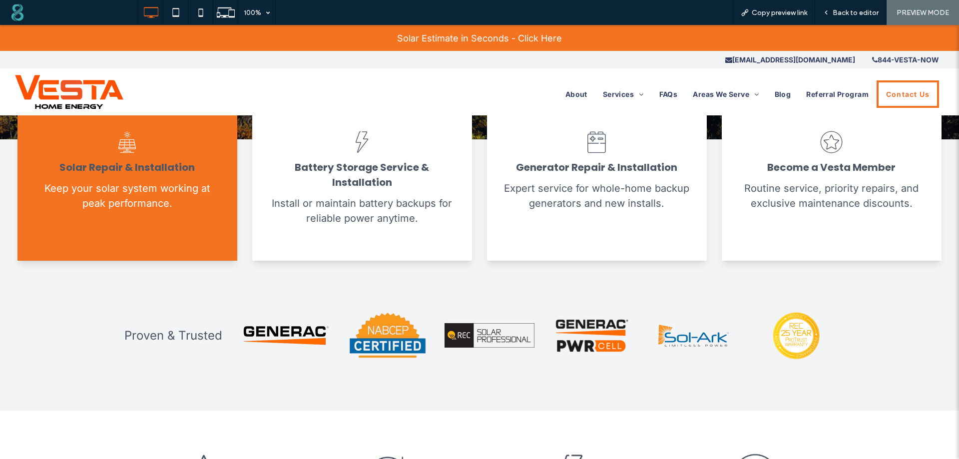
scroll to position [300, 0]
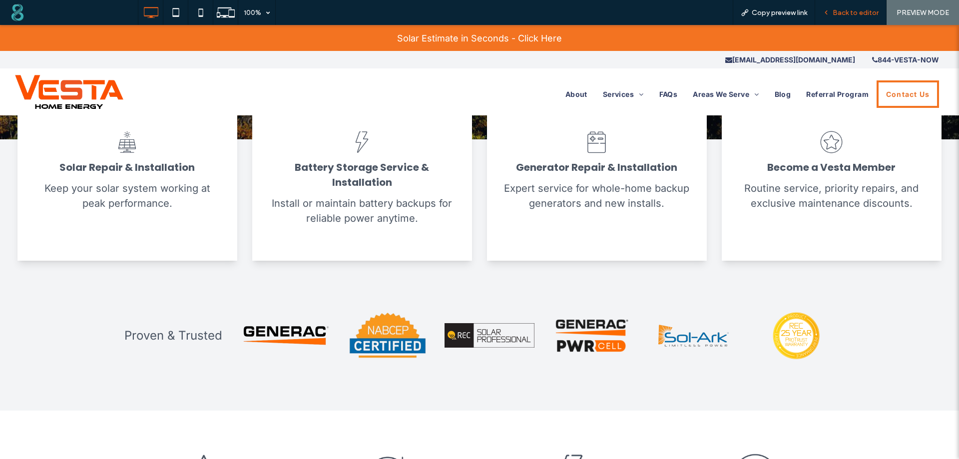
click at [834, 8] on div "Back to editor" at bounding box center [850, 12] width 71 height 8
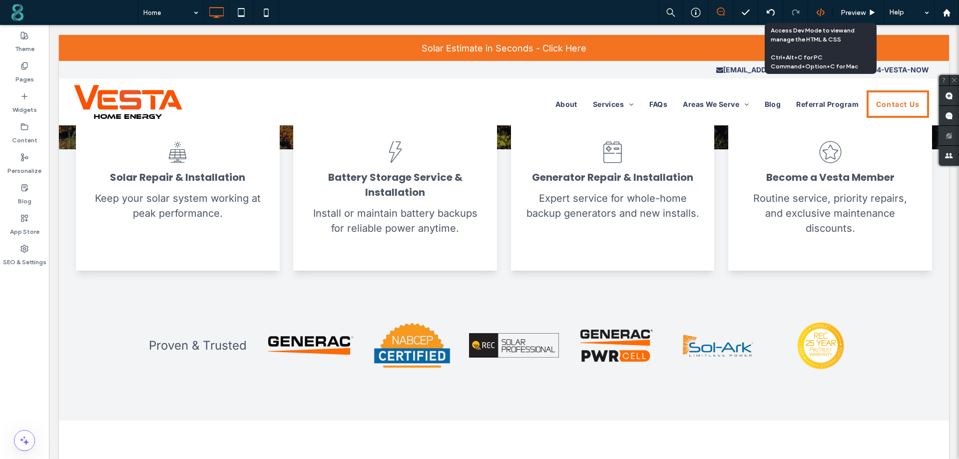
click at [821, 14] on icon at bounding box center [820, 12] width 9 height 9
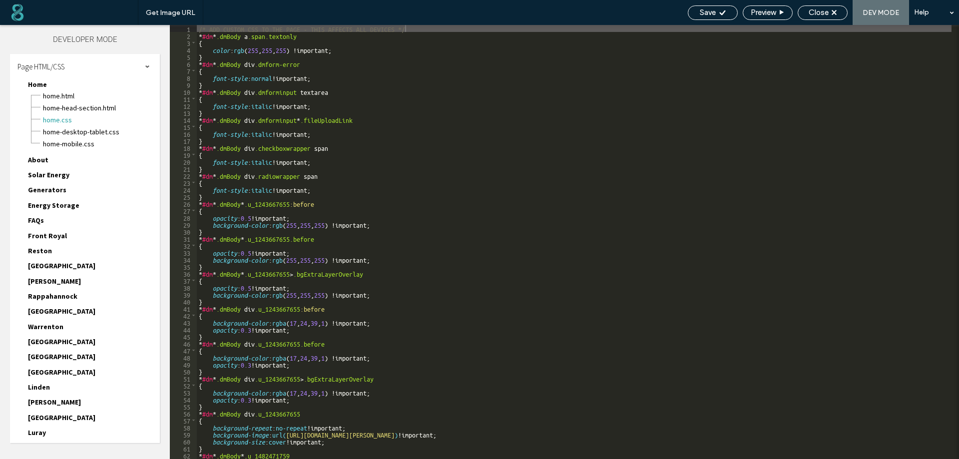
click at [132, 61] on div "Page HTML/CSS" at bounding box center [85, 66] width 150 height 25
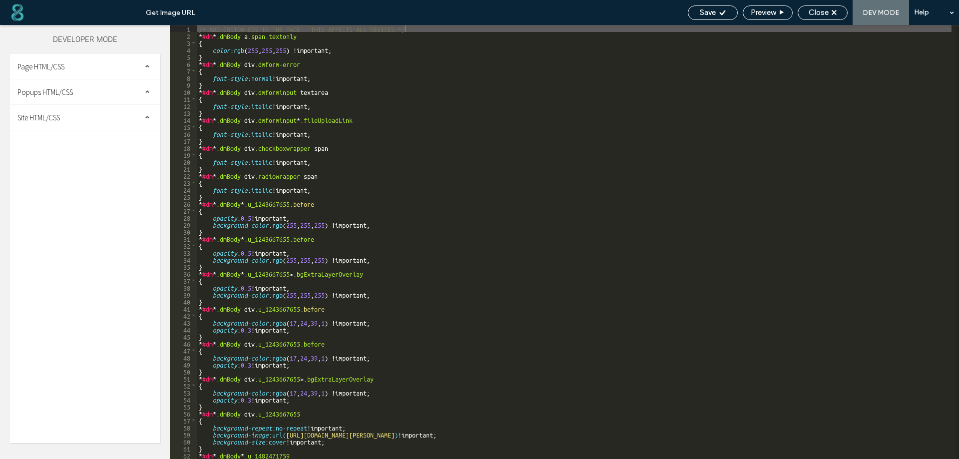
click at [93, 130] on div "Page HTML/CSS Home Home.html Home-head-section.html Home.css Home-desktop-table…" at bounding box center [85, 248] width 150 height 389
click at [92, 118] on div "Site HTML/CSS" at bounding box center [85, 117] width 150 height 25
click at [61, 162] on span "site.css" at bounding box center [102, 161] width 113 height 10
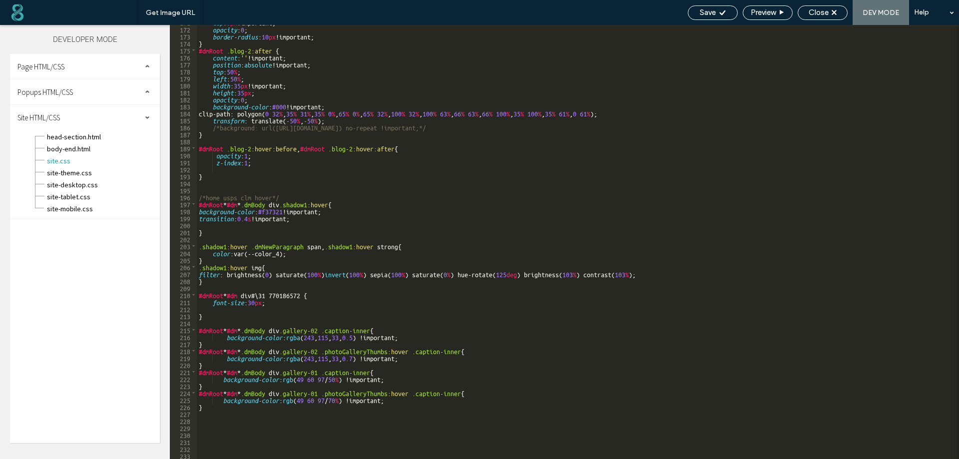
scroll to position [1196, 0]
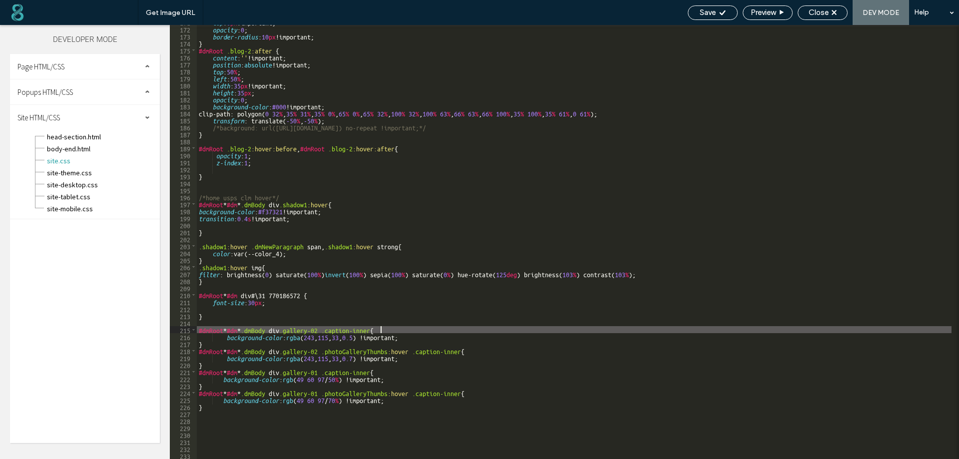
click at [396, 330] on div "top : 0 px !important; opacity : 0 ; border-radius : 10 px !important; } #dmRoo…" at bounding box center [574, 242] width 755 height 448
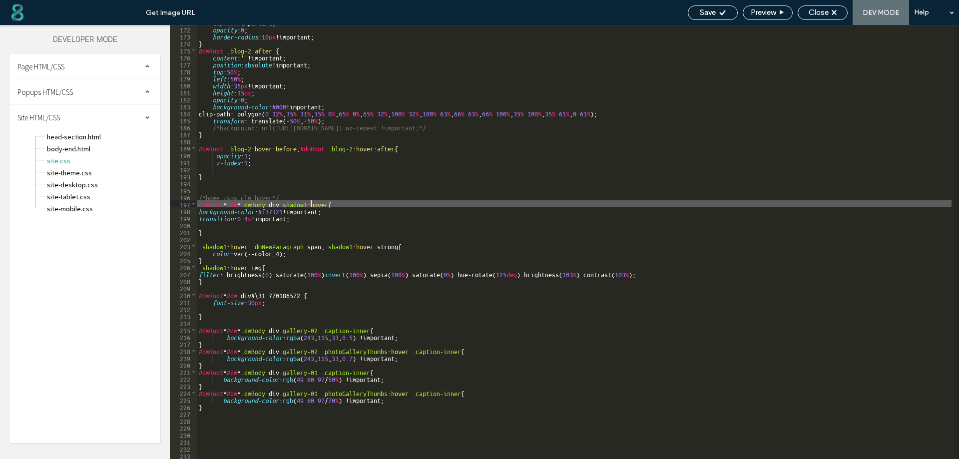
click at [311, 200] on div "top : 0 px !important; opacity : 0 ; border-radius : 10 px !important; } #dmRoo…" at bounding box center [574, 242] width 755 height 448
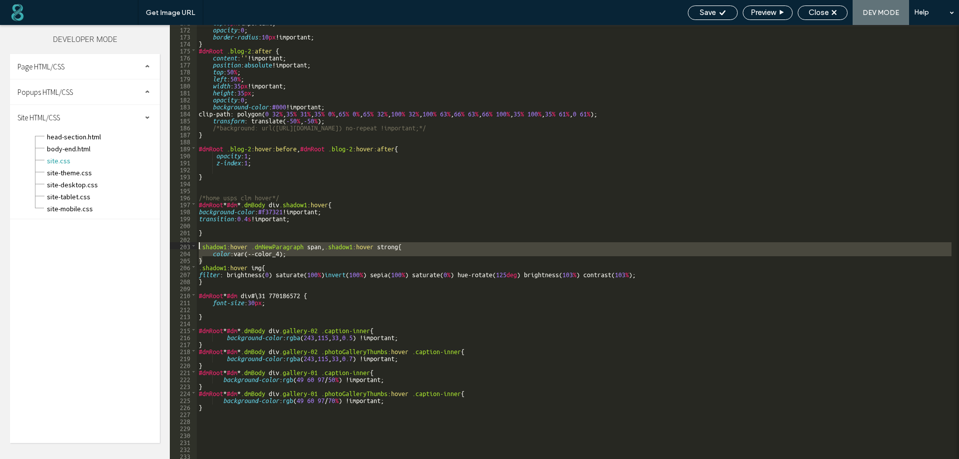
drag, startPoint x: 203, startPoint y: 261, endPoint x: 197, endPoint y: 246, distance: 16.0
click at [197, 246] on div "top : 0 px !important; opacity : 0 ; border-radius : 10 px !important; } #dmRoo…" at bounding box center [574, 242] width 755 height 448
click at [204, 262] on div "top : 0 px !important; opacity : 0 ; border-radius : 10 px !important; } #dmRoo…" at bounding box center [574, 242] width 755 height 434
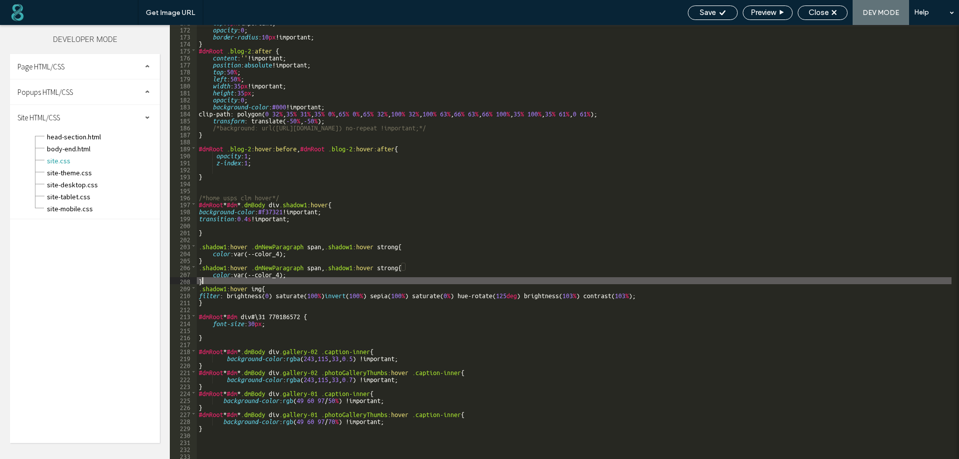
click at [281, 270] on div "top : 0 px !important; opacity : 0 ; border-radius : 10 px !important; } #dmRoo…" at bounding box center [574, 242] width 755 height 448
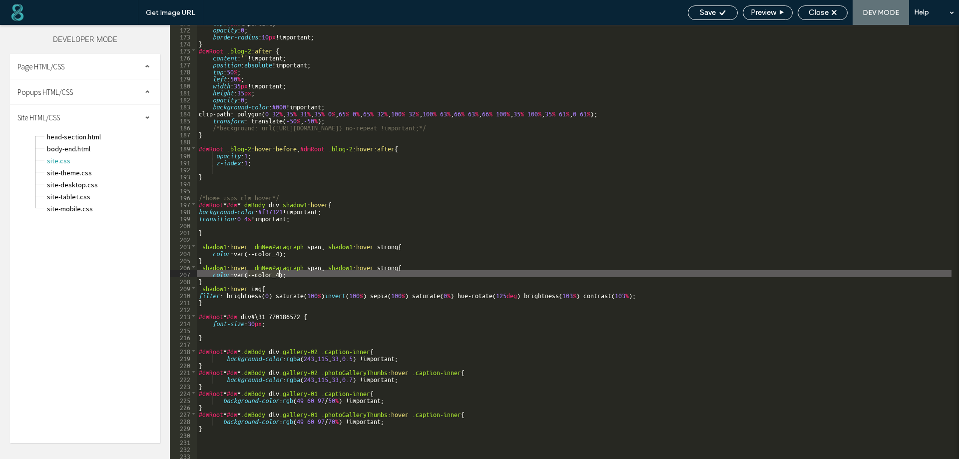
click at [281, 270] on div "top : 0 px !important; opacity : 0 ; border-radius : 10 px !important; } #dmRoo…" at bounding box center [574, 242] width 755 height 448
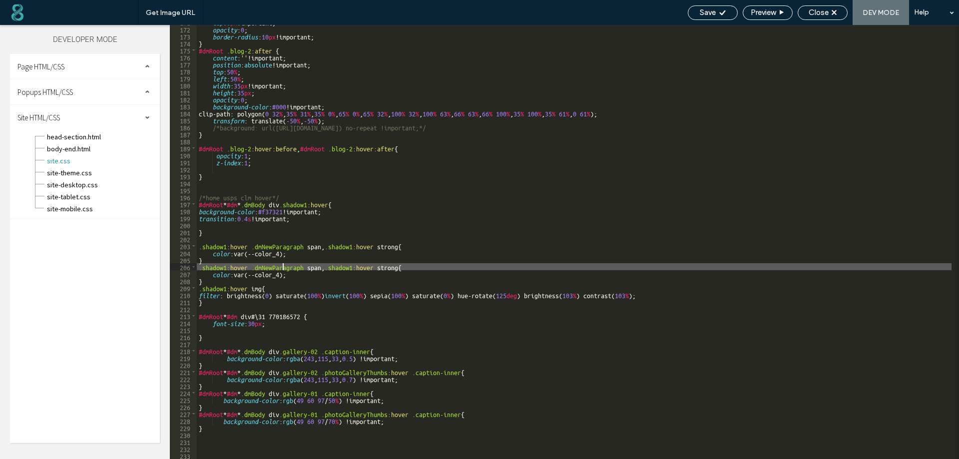
click at [284, 266] on div "top : 0 px !important; opacity : 0 ; border-radius : 10 px !important; } #dmRoo…" at bounding box center [574, 242] width 755 height 448
click at [289, 267] on div "top : 0 px !important; opacity : 0 ; border-radius : 10 px !important; } #dmRoo…" at bounding box center [574, 242] width 755 height 434
click at [289, 267] on div "top : 0 px !important; opacity : 0 ; border-radius : 10 px !important; } #dmRoo…" at bounding box center [574, 242] width 755 height 448
click at [714, 6] on div "Save" at bounding box center [713, 12] width 50 height 14
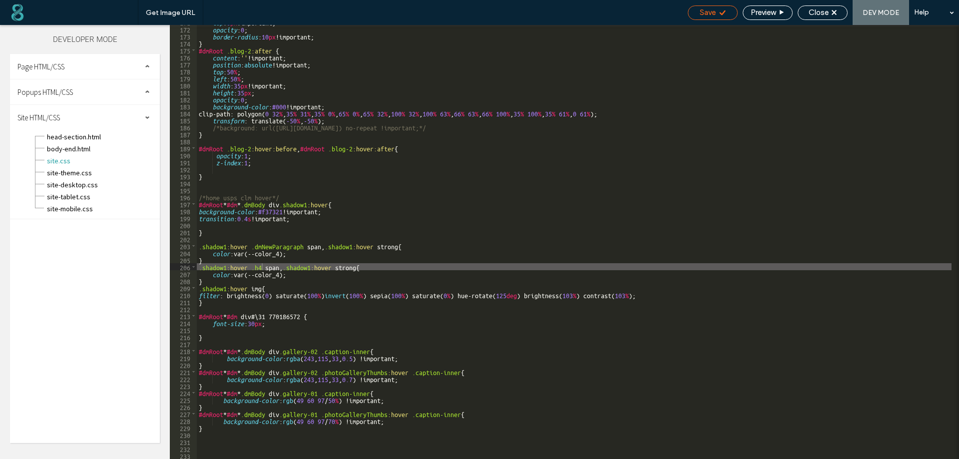
click at [715, 12] on div "Save" at bounding box center [712, 12] width 49 height 9
click at [381, 265] on div "top : 0 px !important; opacity : 0 ; border-radius : 10 px !important; } #dmRoo…" at bounding box center [574, 242] width 755 height 448
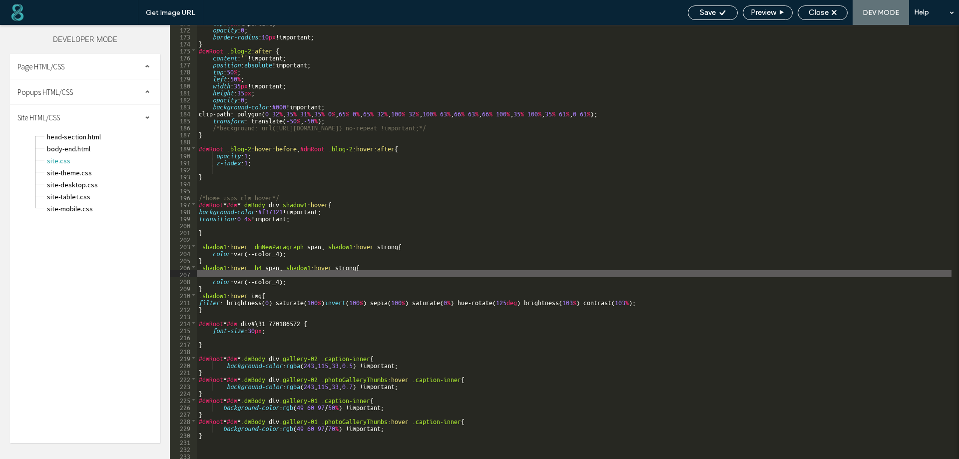
type textarea "**"
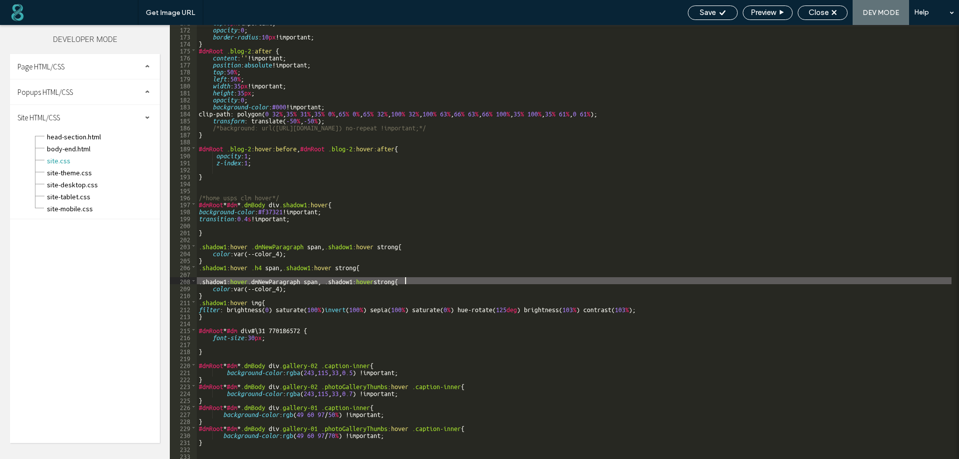
scroll to position [1196, 0]
drag, startPoint x: 202, startPoint y: 295, endPoint x: 198, endPoint y: 281, distance: 14.7
click at [198, 281] on div "top : 0 px !important; opacity : 0 ; border-radius : 10 px !important; } #dmRoo…" at bounding box center [574, 242] width 755 height 448
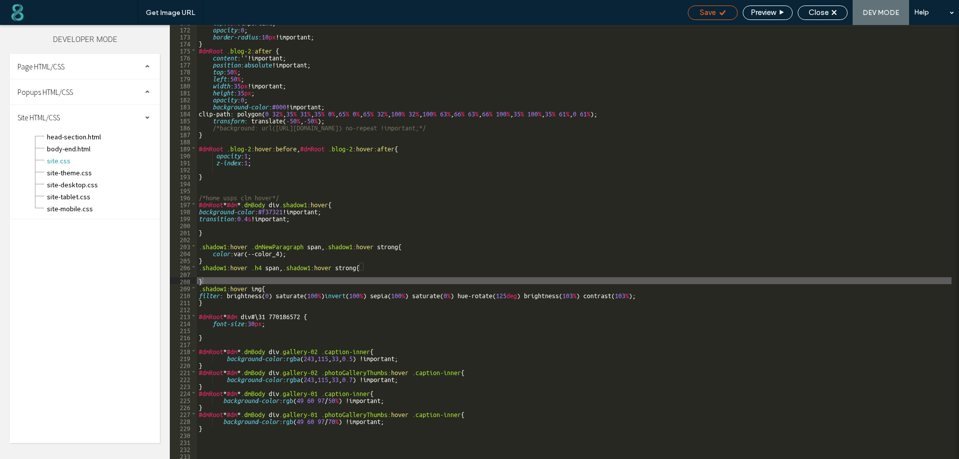
click at [714, 12] on span "Save" at bounding box center [708, 12] width 16 height 9
click at [262, 265] on div "top : 0 px !important; opacity : 0 ; border-radius : 10 px !important; } #dmRoo…" at bounding box center [574, 242] width 755 height 448
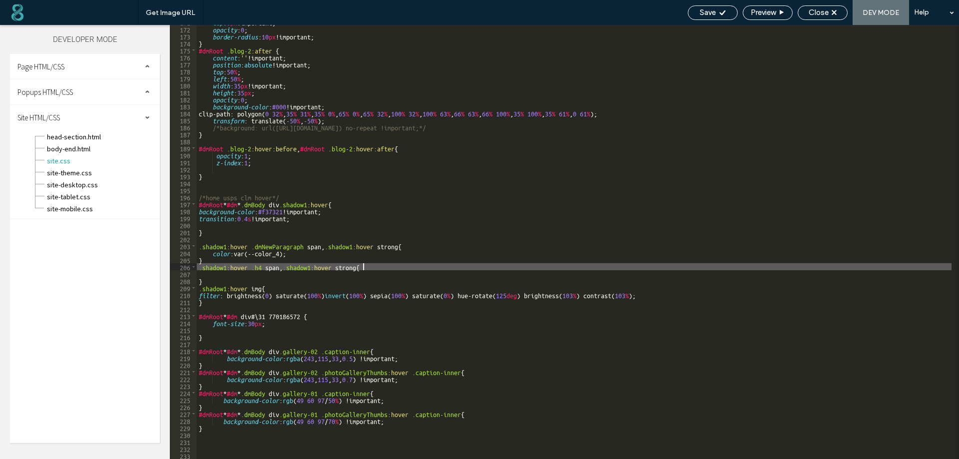
click at [384, 267] on div "top : 0 px !important; opacity : 0 ; border-radius : 10 px !important; } #dmRoo…" at bounding box center [574, 242] width 755 height 448
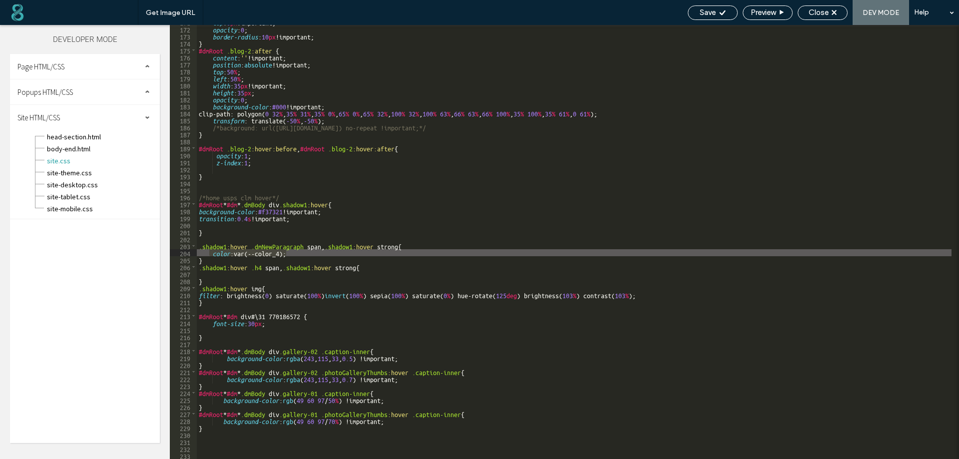
drag, startPoint x: 291, startPoint y: 253, endPoint x: 208, endPoint y: 253, distance: 82.9
click at [208, 253] on div "top : 0 px !important; opacity : 0 ; border-radius : 10 px !important; } #dmRoo…" at bounding box center [574, 242] width 755 height 448
click at [374, 264] on div "top : 0 px !important; opacity : 0 ; border-radius : 10 px !important; } #dmRoo…" at bounding box center [574, 242] width 755 height 448
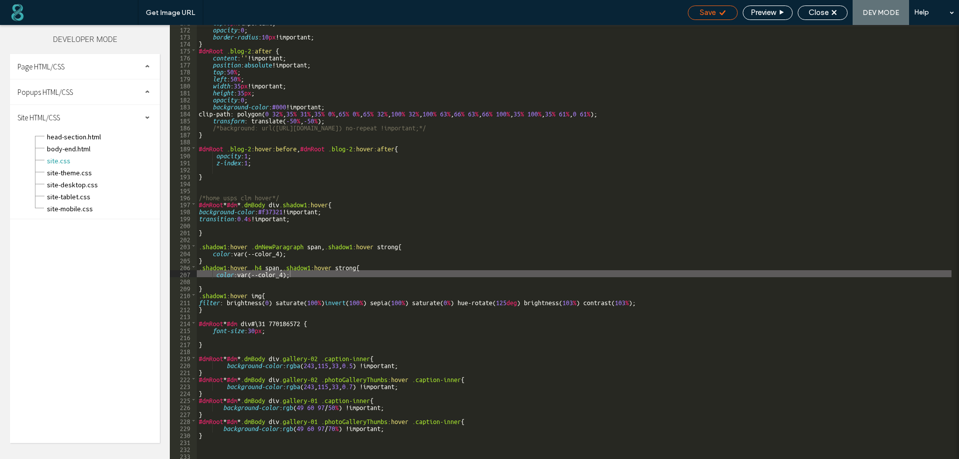
click at [724, 10] on icon at bounding box center [722, 12] width 7 height 7
click at [286, 273] on div "top : 0 px !important; opacity : 0 ; border-radius : 10 px !important; } #dmRoo…" at bounding box center [574, 242] width 755 height 448
click at [303, 273] on div "top : 0 px !important; opacity : 0 ; border-radius : 10 px !important; } #dmRoo…" at bounding box center [574, 242] width 755 height 448
type textarea "**"
click at [718, 3] on div "Save Preview Close DEV MODE Help" at bounding box center [821, 12] width 276 height 25
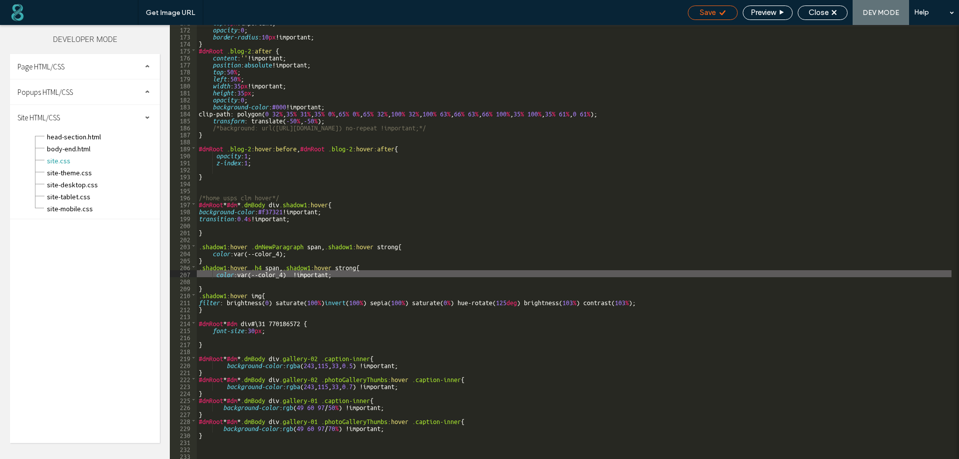
click at [716, 13] on div "Save" at bounding box center [712, 12] width 49 height 9
